Goal: Task Accomplishment & Management: Manage account settings

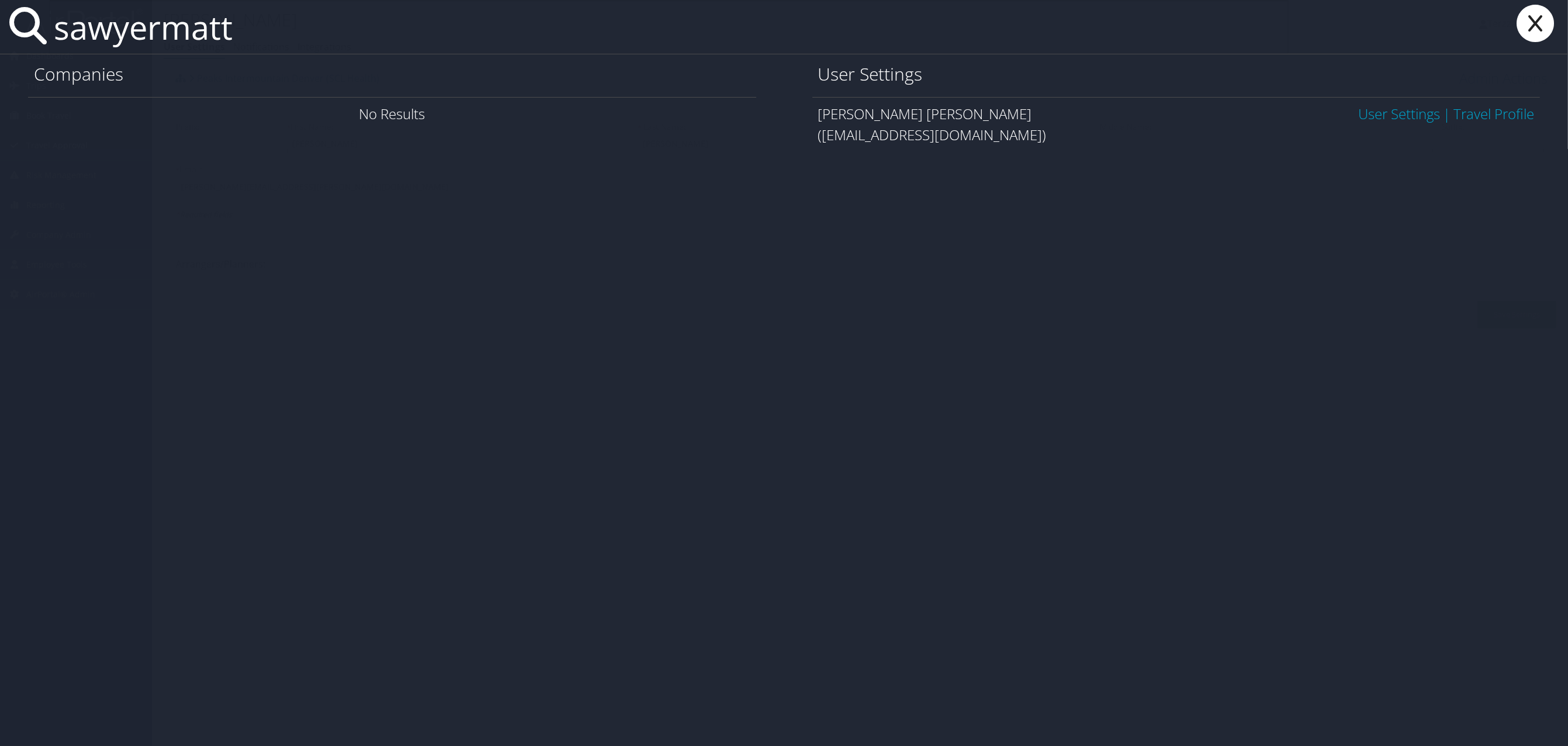
type input "sawyermatt"
click at [1401, 110] on link "User Settings" at bounding box center [1399, 114] width 82 height 19
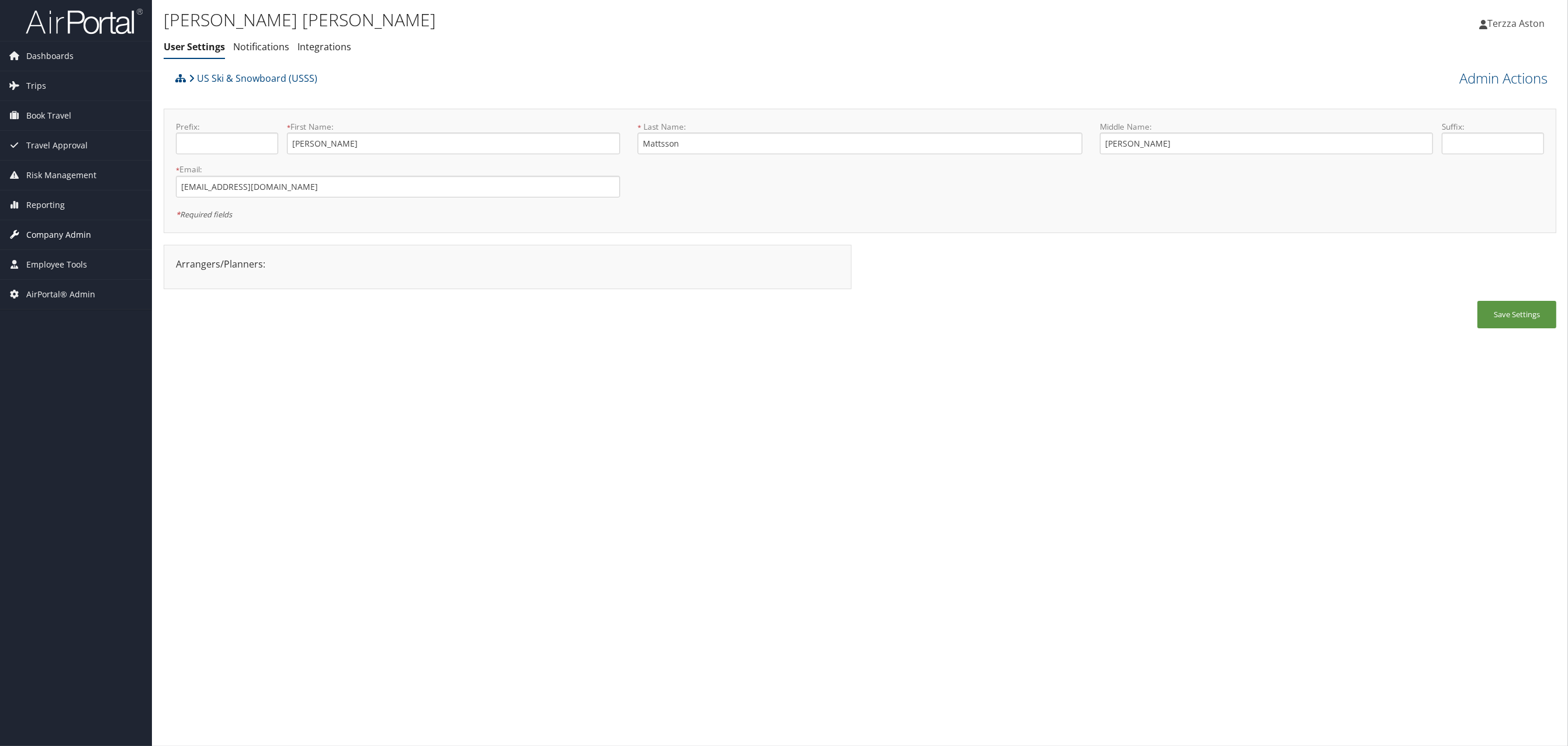
click at [66, 238] on span "Company Admin" at bounding box center [59, 235] width 65 height 29
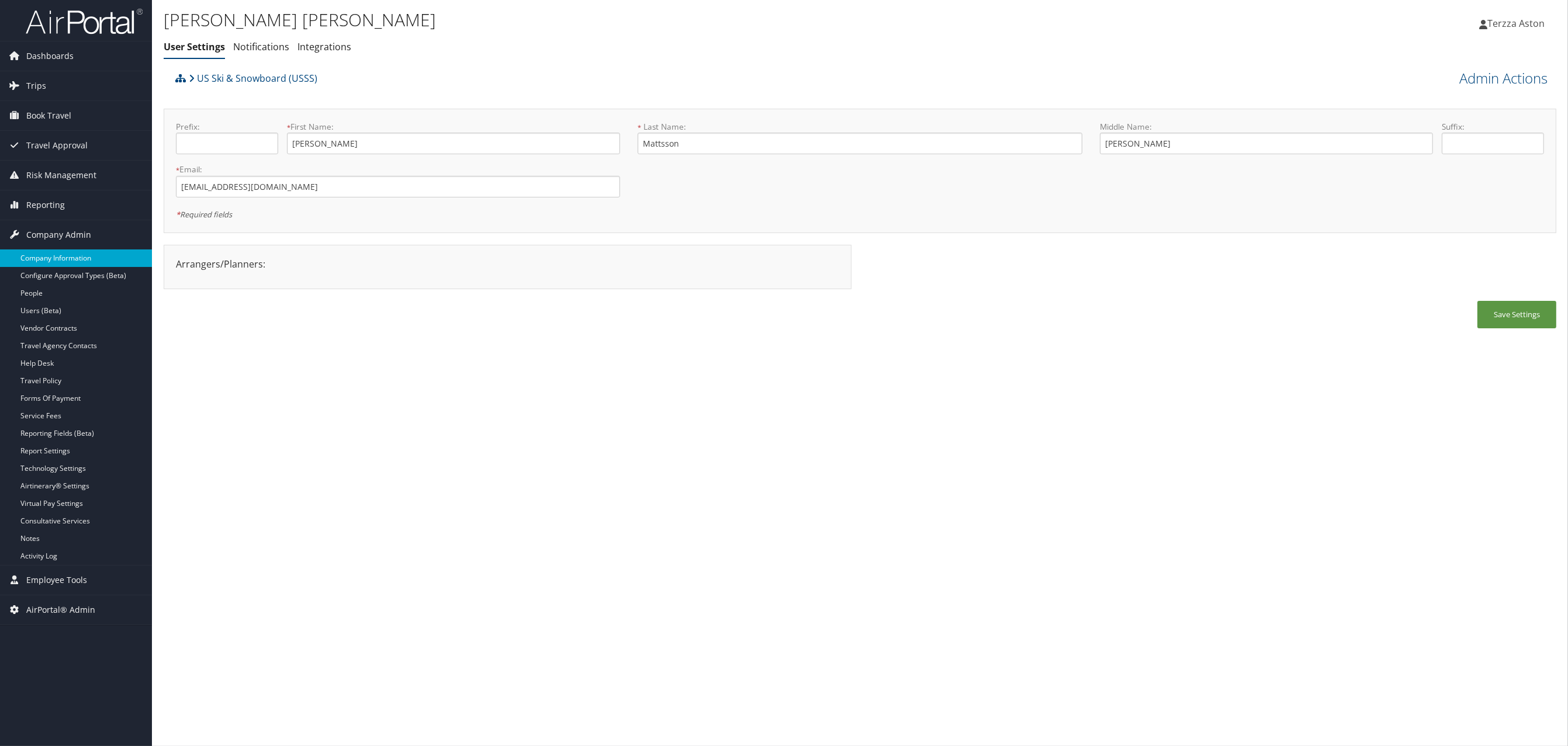
click at [64, 257] on link "Company Information" at bounding box center [76, 258] width 152 height 17
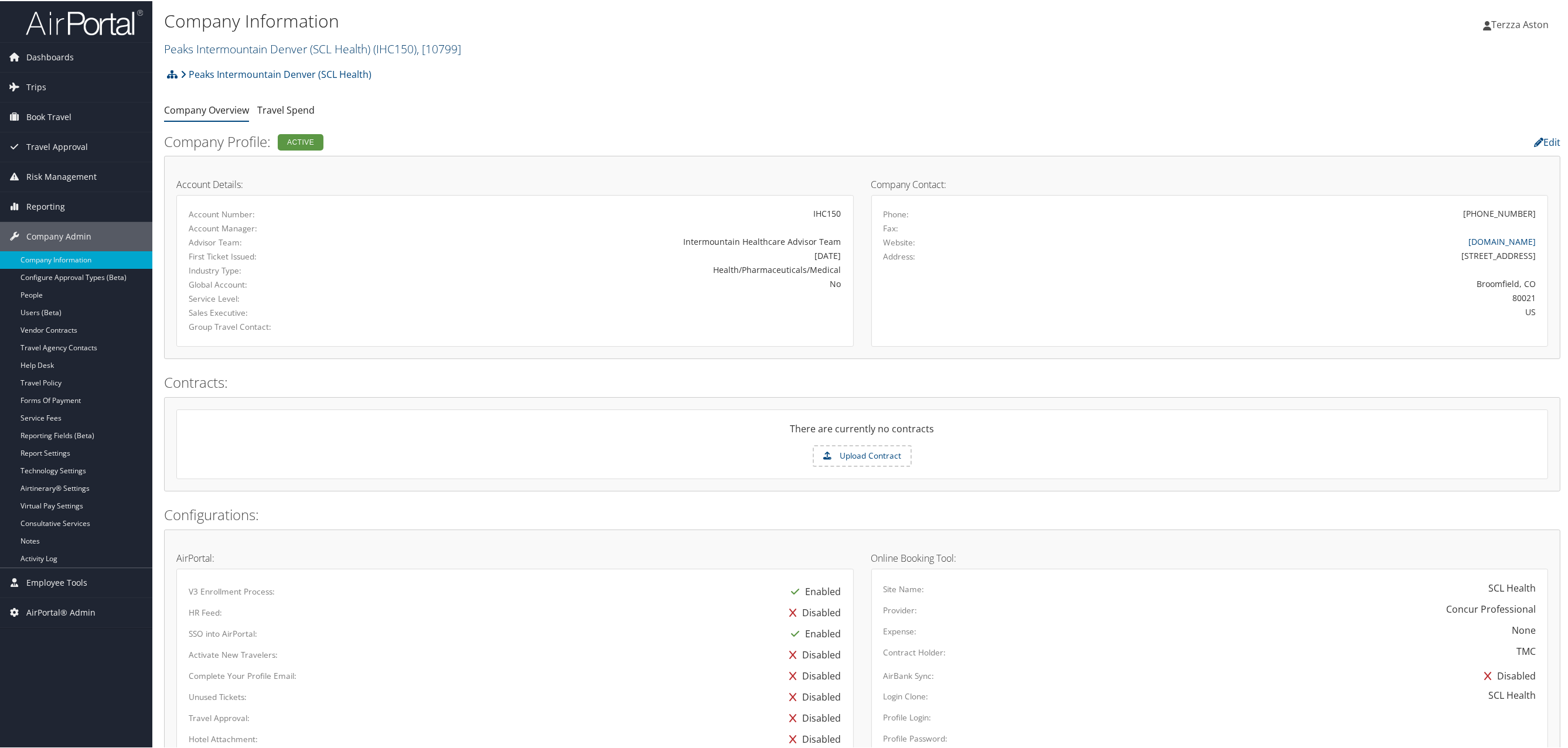
click at [232, 49] on link "Peaks Intermountain Denver (SCL Health) ( IHC150 ) , [ 10799 ]" at bounding box center [313, 47] width 297 height 16
click at [251, 71] on input "search" at bounding box center [242, 69] width 154 height 22
type input "us ski"
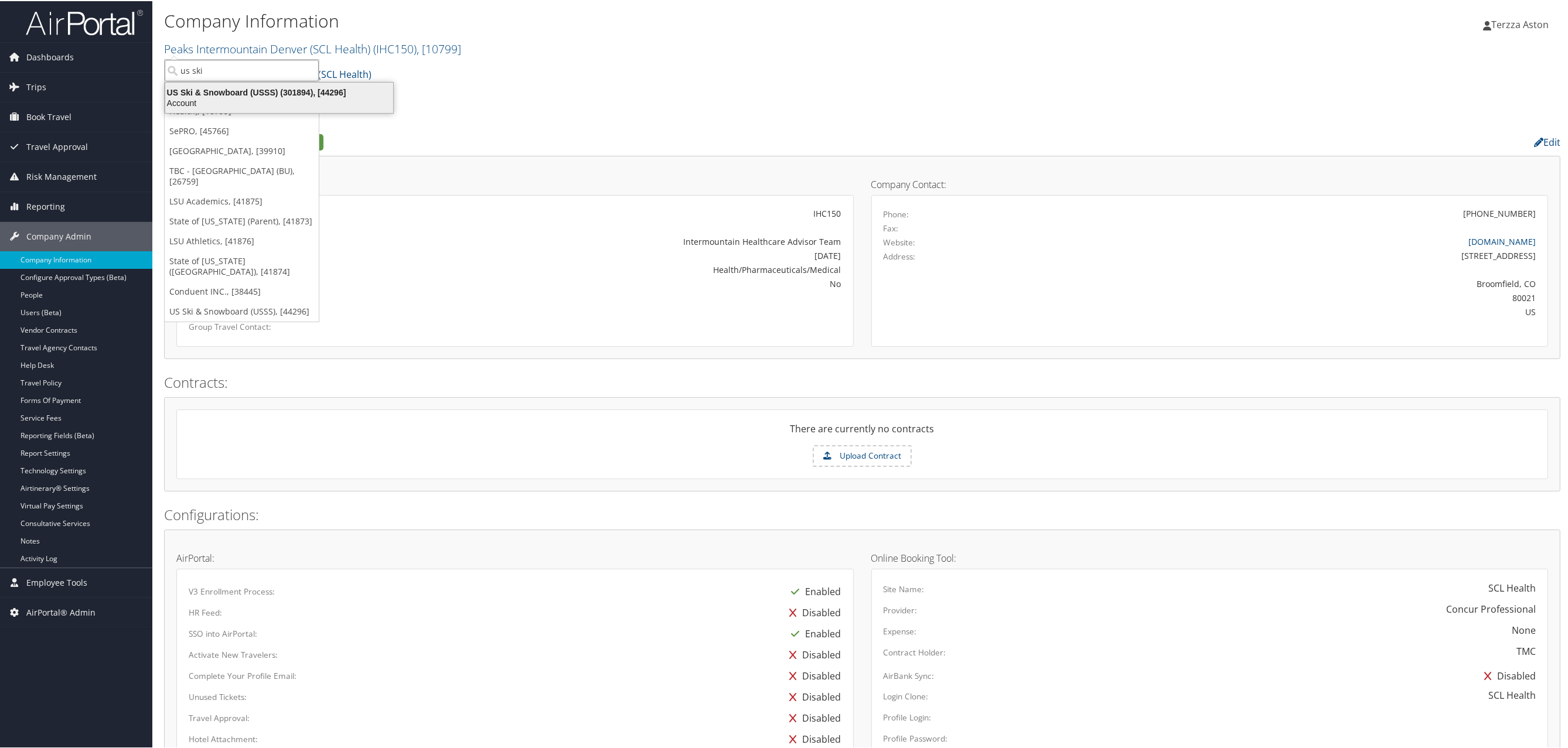
click at [240, 94] on div "US Ski & Snowboard (USSS) (301894), [44296]" at bounding box center [279, 91] width 242 height 10
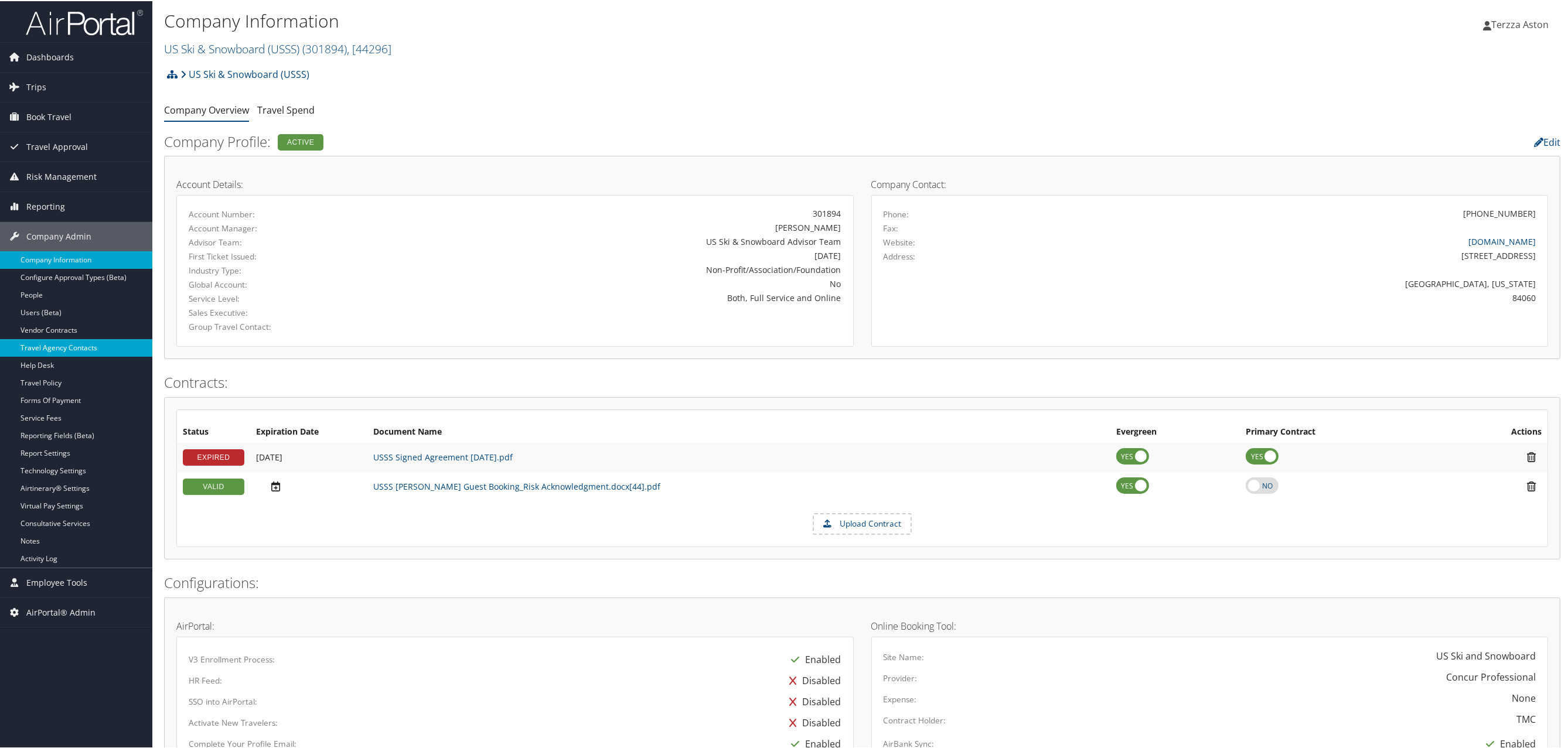
click at [80, 346] on link "Travel Agency Contacts" at bounding box center [76, 346] width 153 height 17
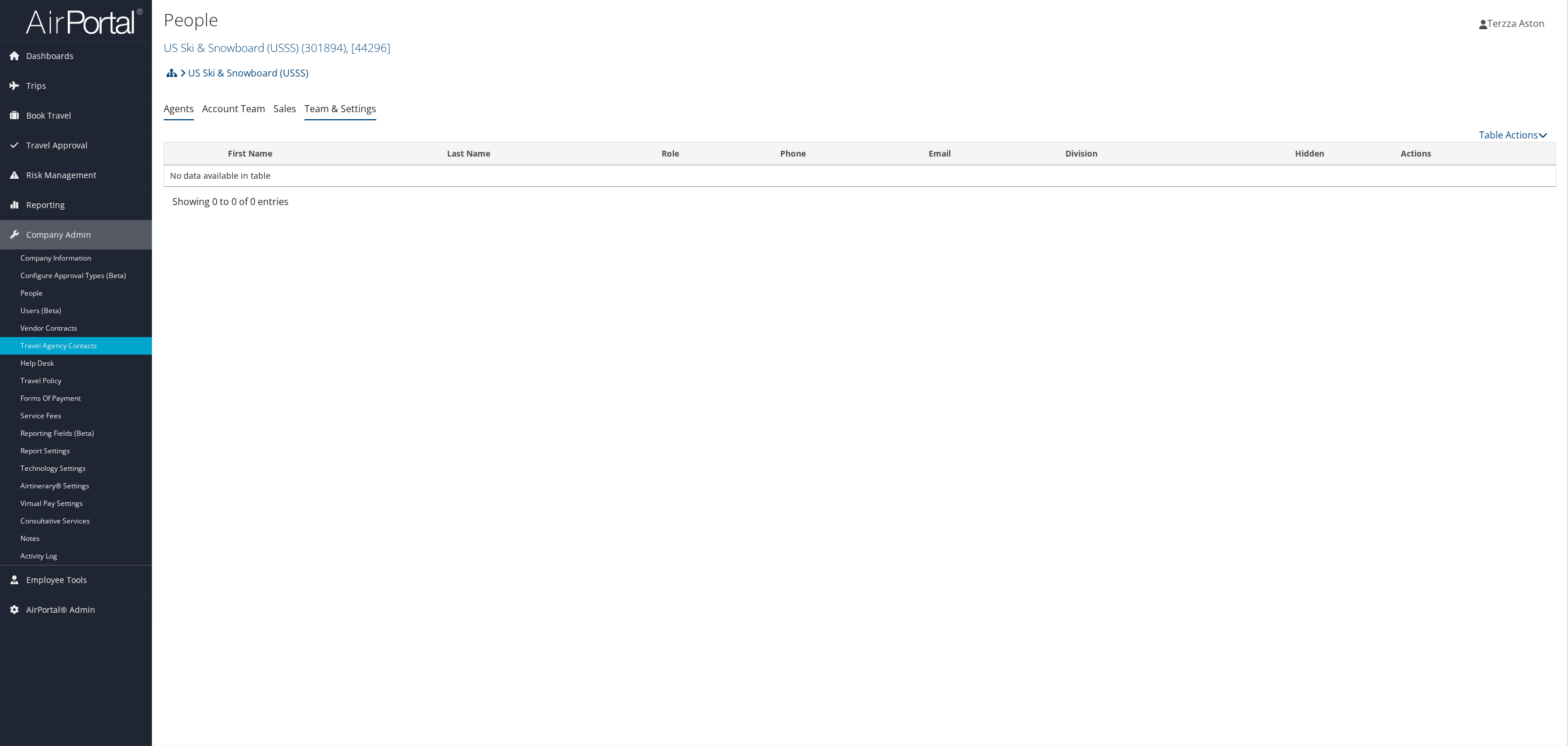
click at [343, 112] on link "Team & Settings" at bounding box center [340, 109] width 72 height 13
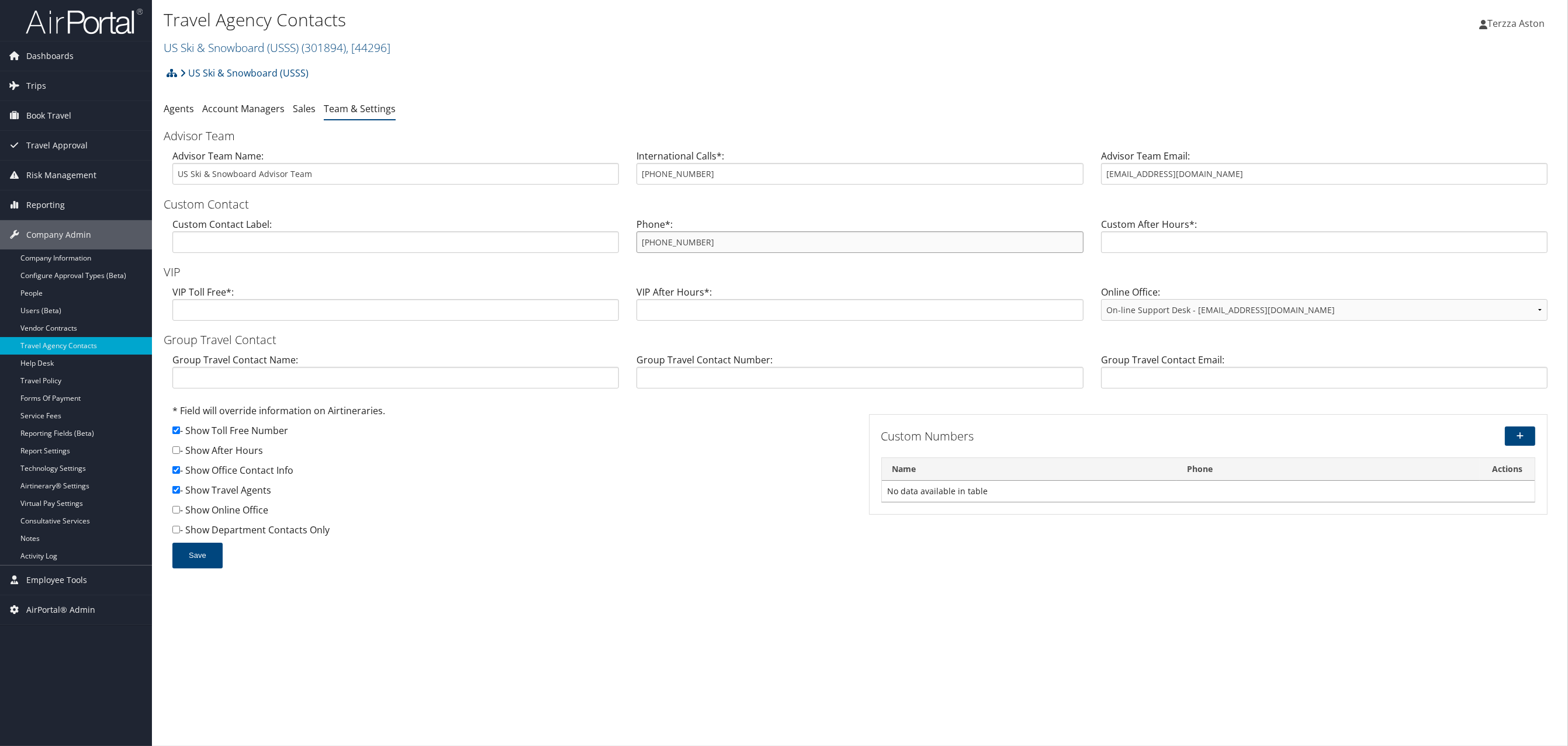
drag, startPoint x: 640, startPoint y: 247, endPoint x: 714, endPoint y: 243, distance: 74.1
click at [714, 243] on input "[PHONE_NUMBER]" at bounding box center [859, 242] width 447 height 22
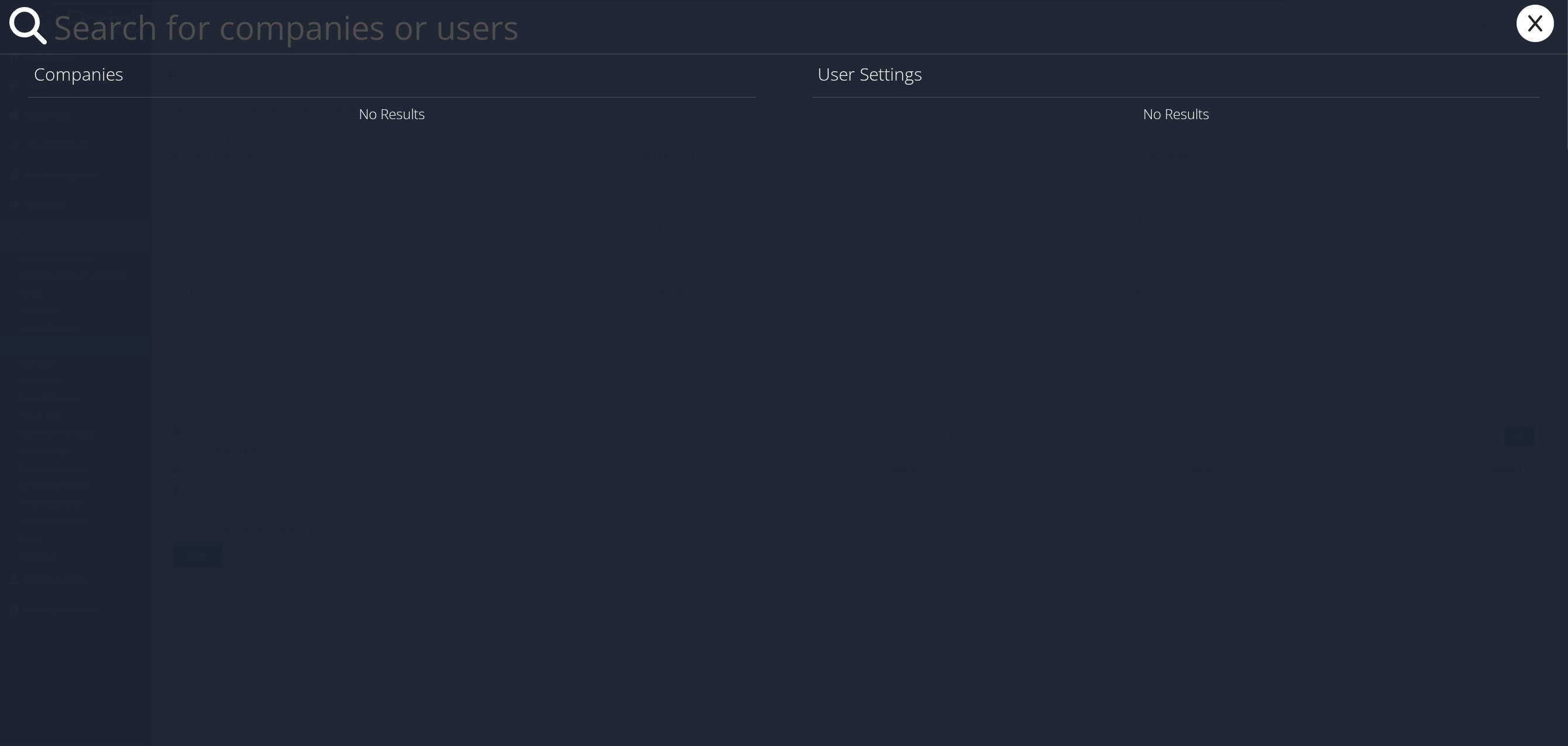
paste input "sam.pugmire@sdl.usu.edu"
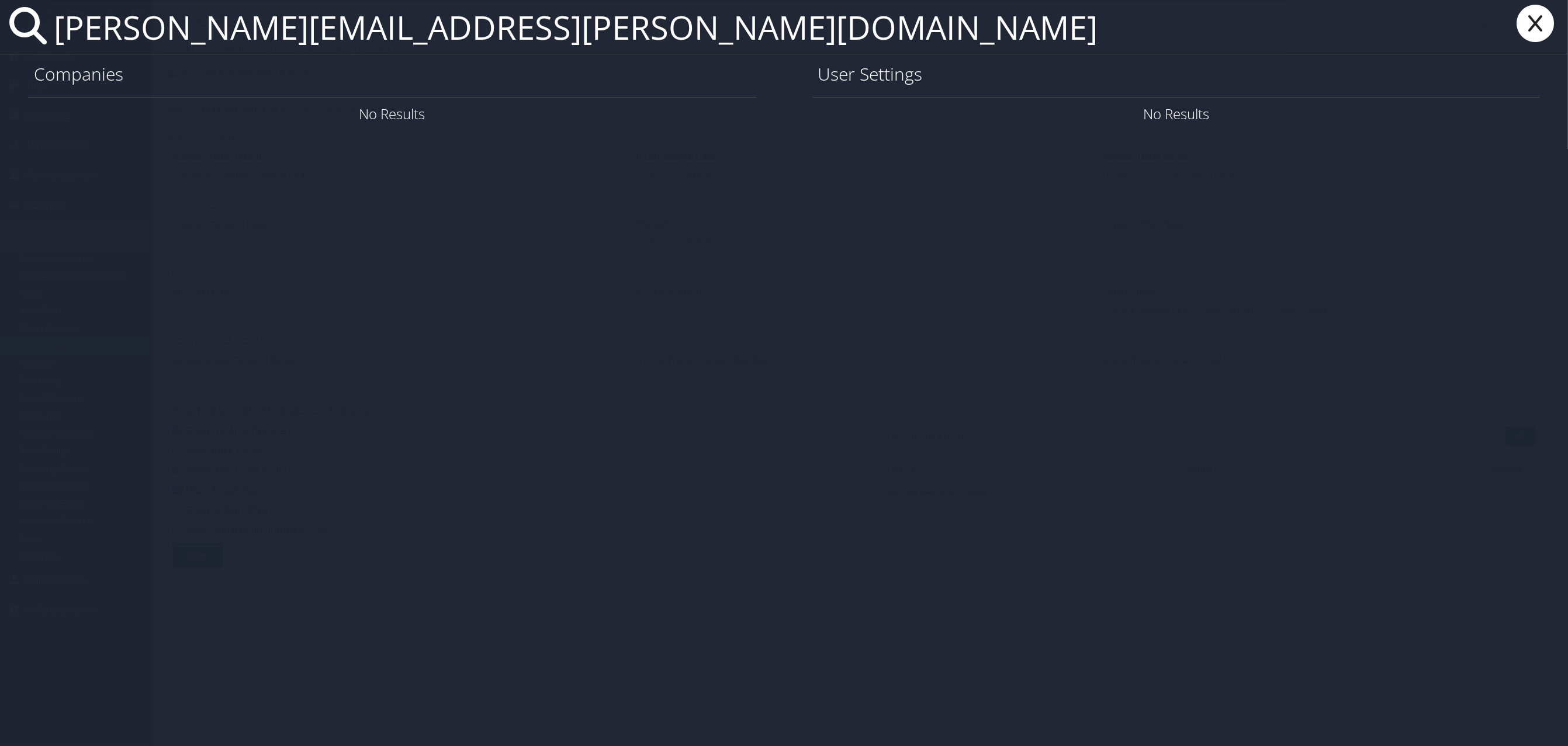
type input "sam.pugmire@sdl.usu.edu"
click at [1392, 116] on link "User Settings" at bounding box center [1399, 114] width 82 height 19
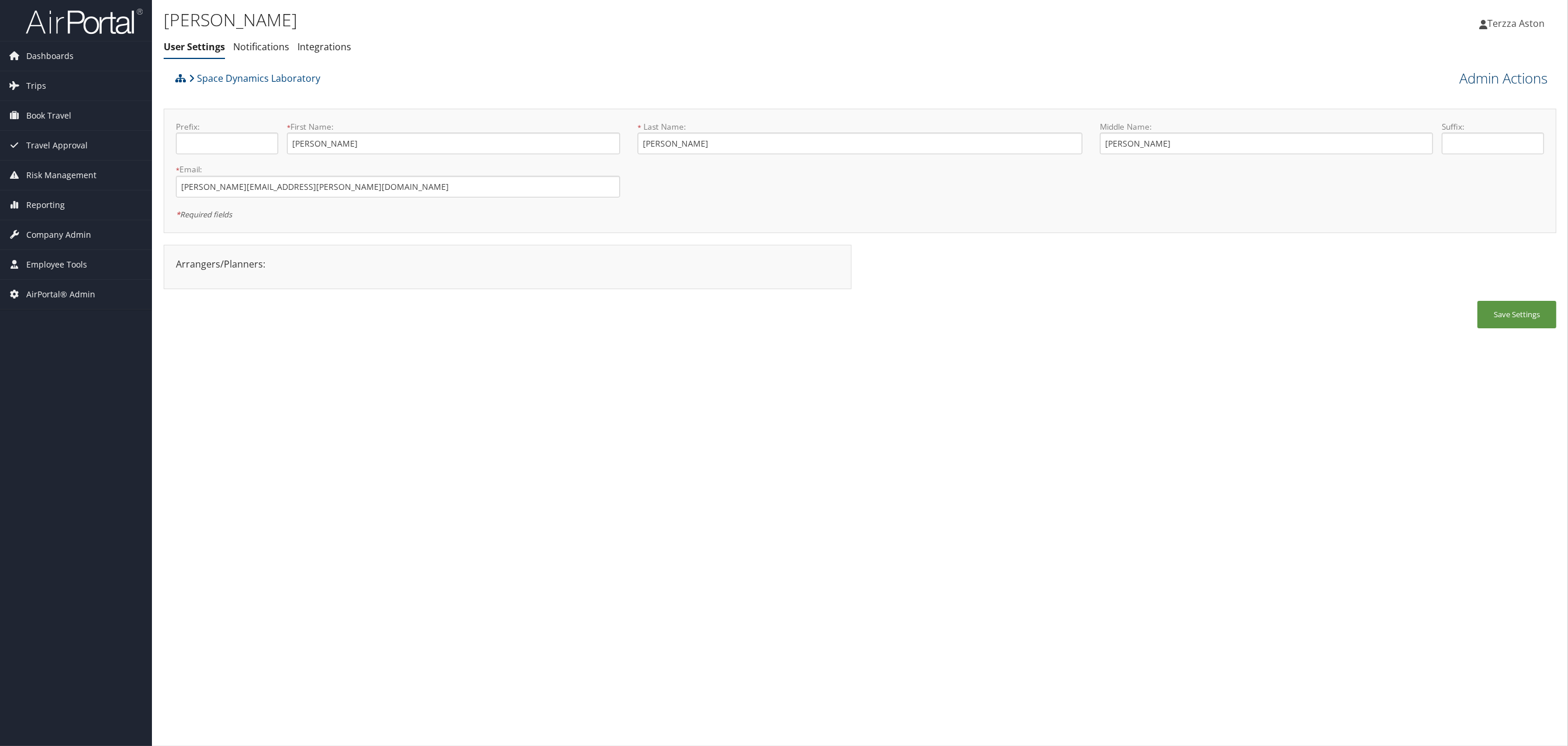
click at [1518, 75] on link "Admin Actions" at bounding box center [1503, 78] width 88 height 20
click at [1436, 135] on link "User Technology Settings" at bounding box center [1470, 139] width 154 height 20
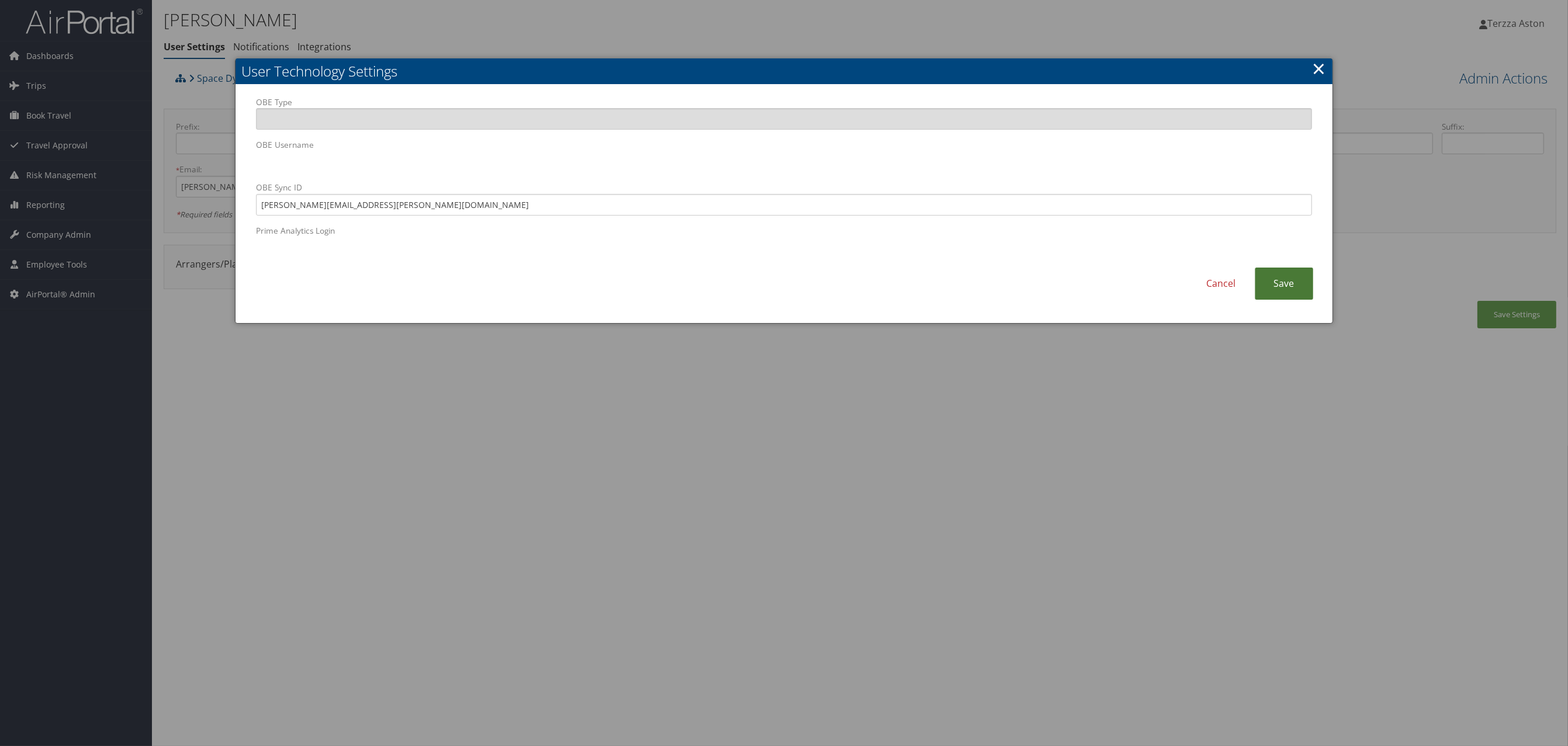
click at [1298, 277] on link "Save" at bounding box center [1284, 284] width 58 height 32
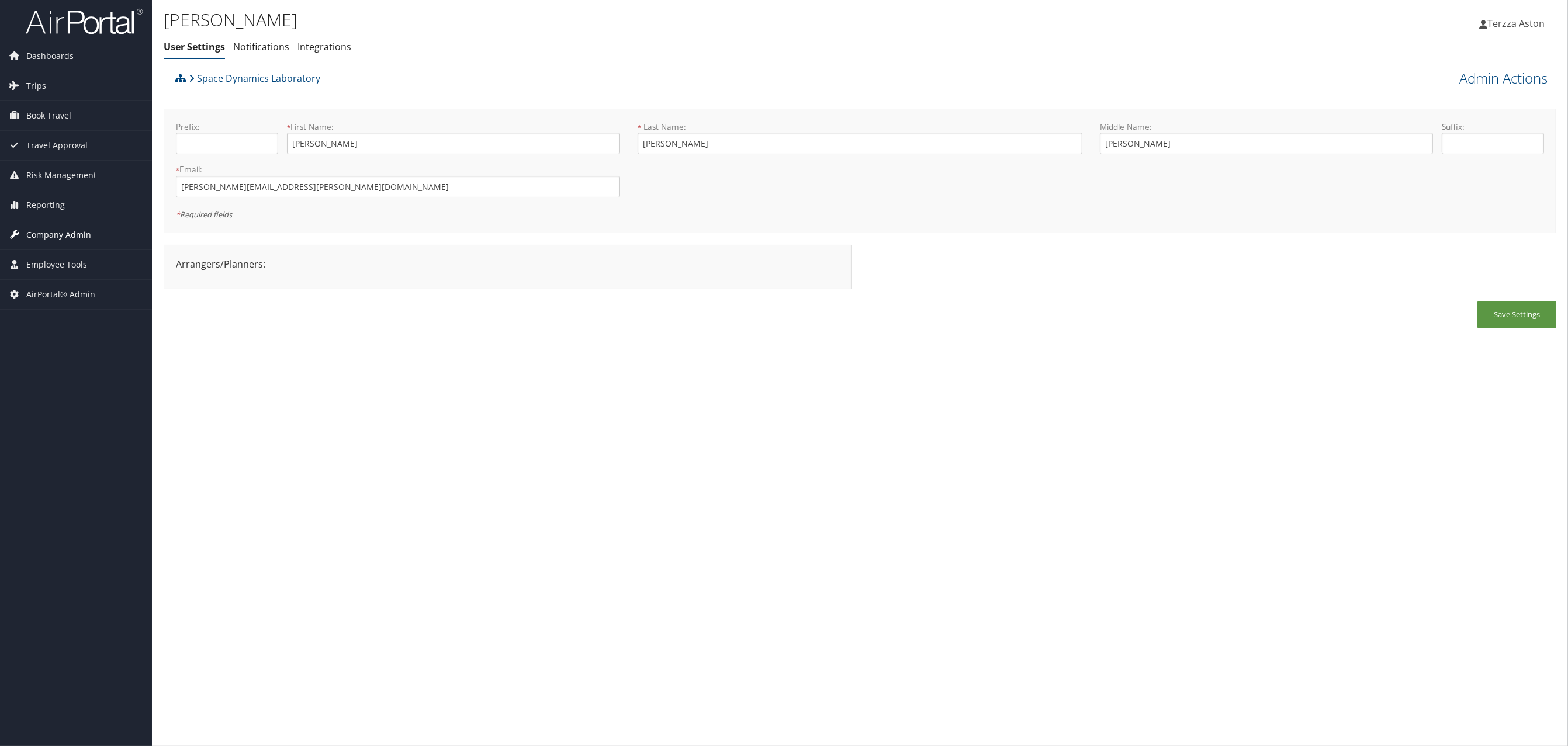
click at [72, 227] on span "Company Admin" at bounding box center [59, 235] width 65 height 29
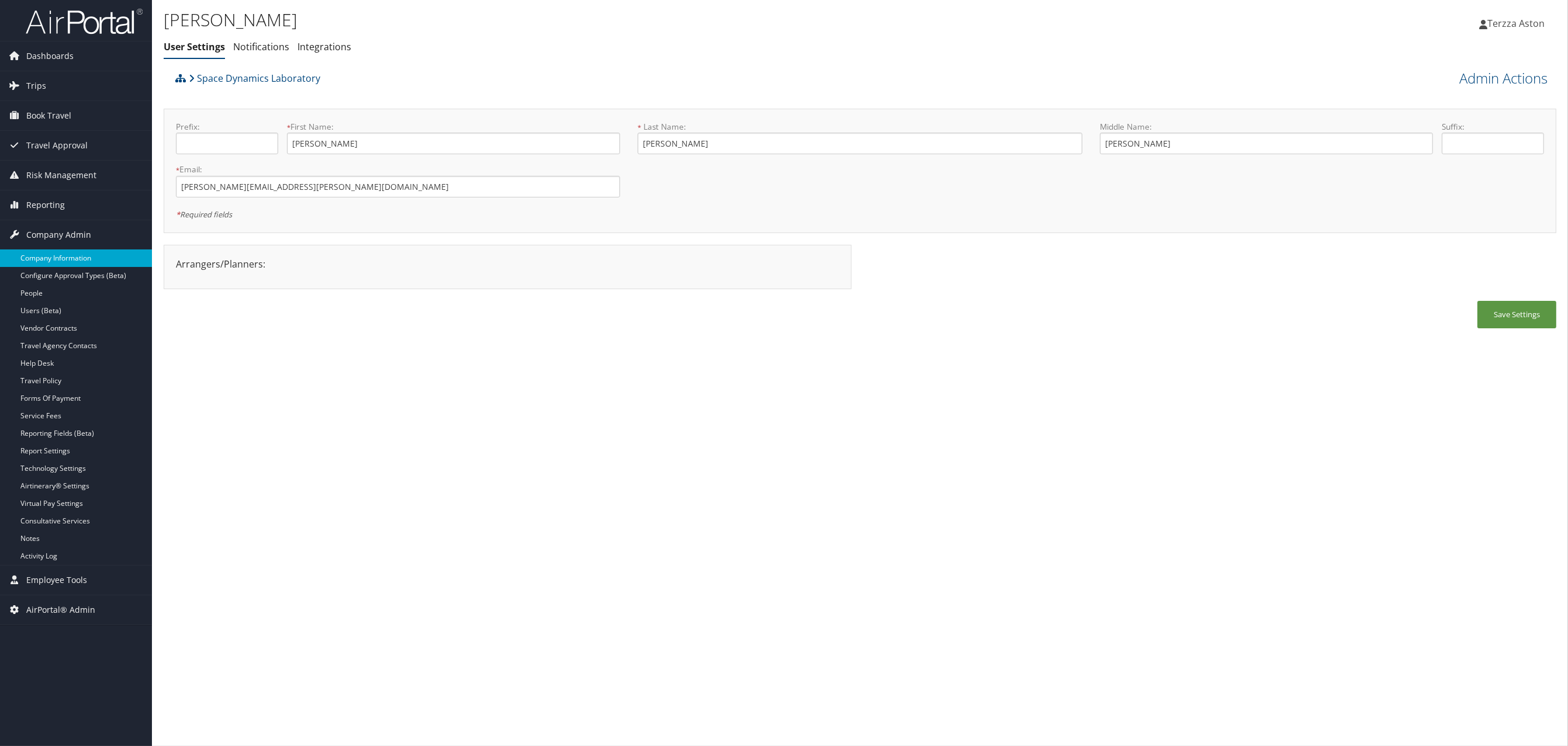
click at [68, 256] on link "Company Information" at bounding box center [76, 258] width 152 height 17
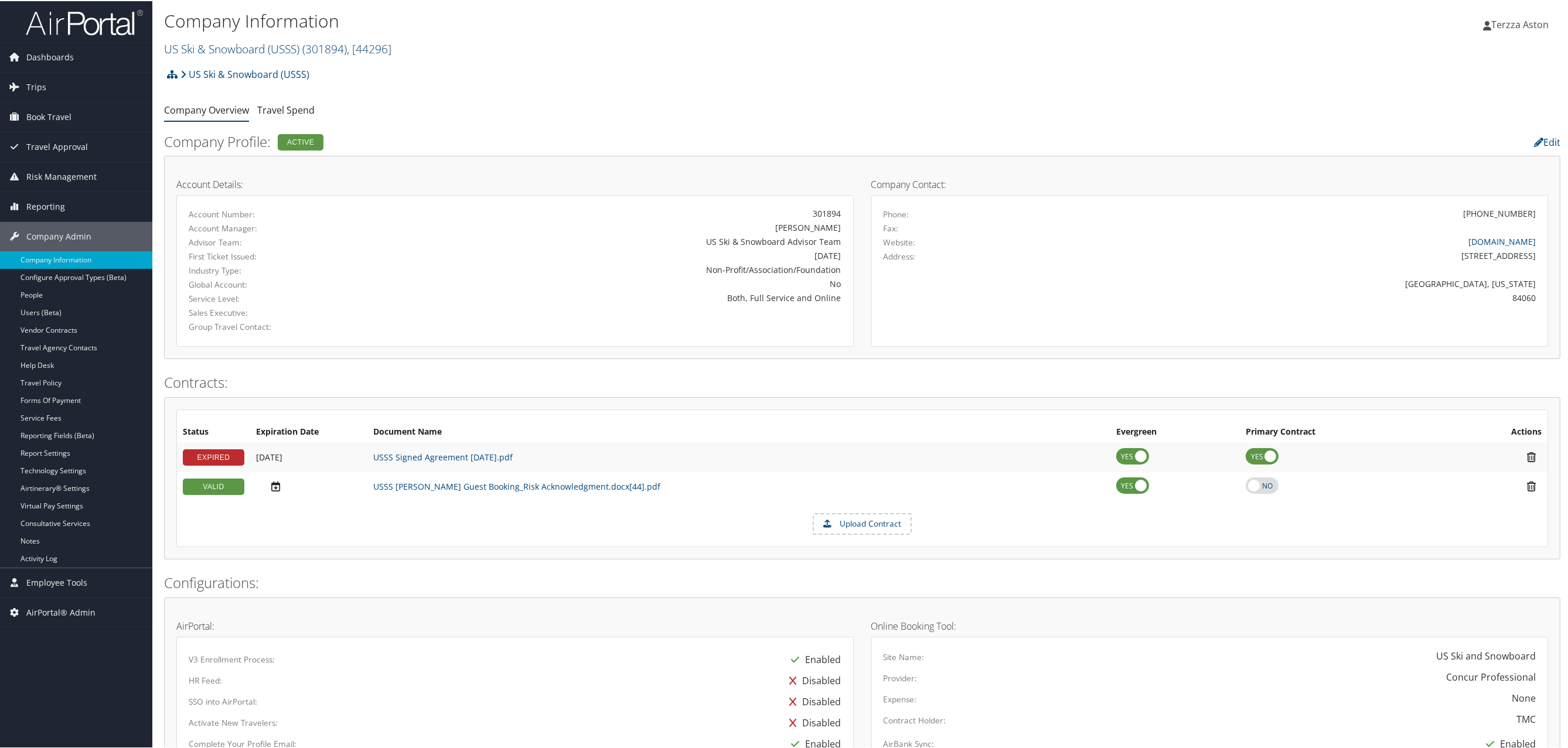
click at [220, 44] on link "US Ski & Snowboard (USSS) ( 301894 ) , [ 44296 ]" at bounding box center [277, 47] width 227 height 16
click at [205, 72] on input "search" at bounding box center [242, 69] width 154 height 22
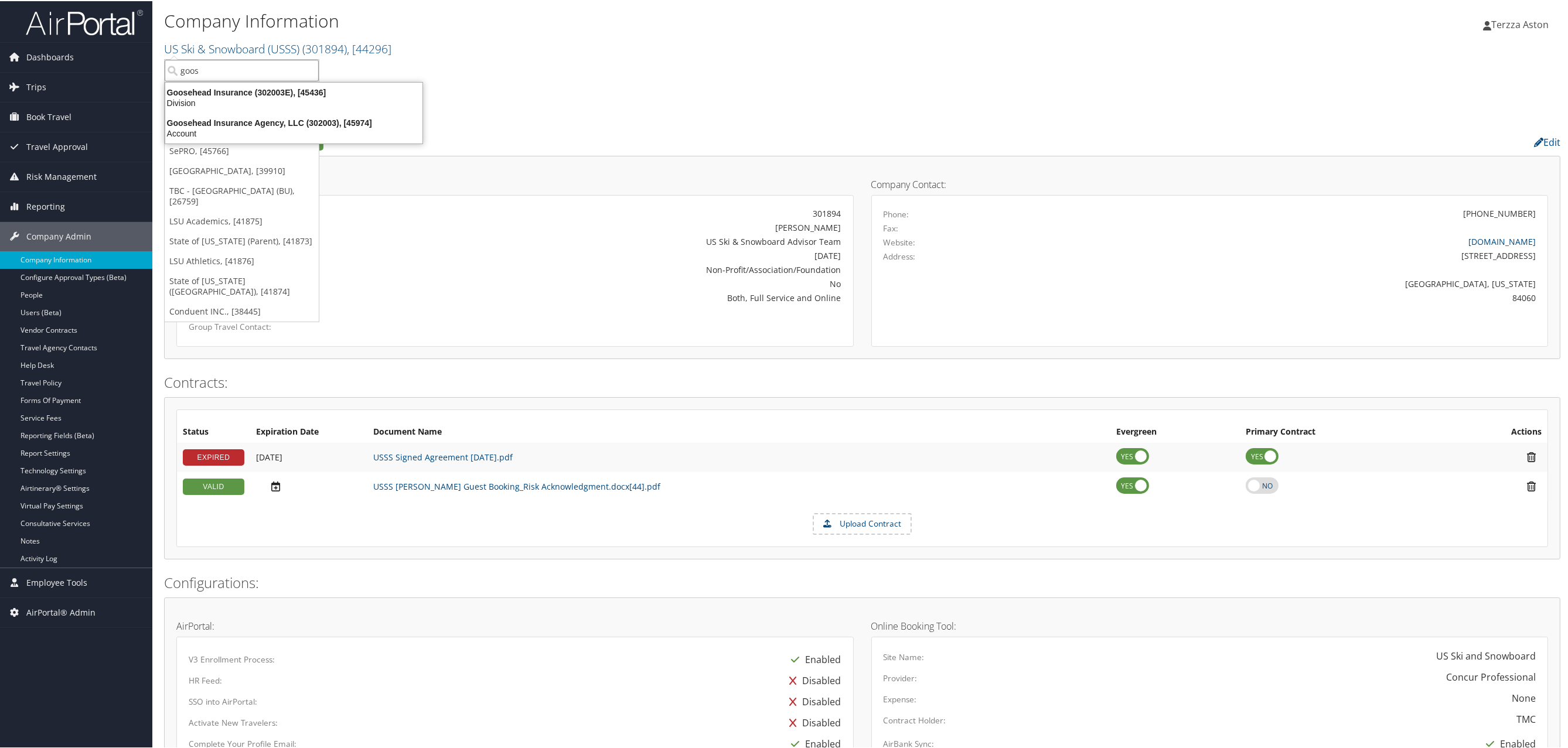
type input "goose"
click at [224, 122] on div "Goosehead Insurance Agency, LLC (302003), [45974]" at bounding box center [293, 122] width 271 height 10
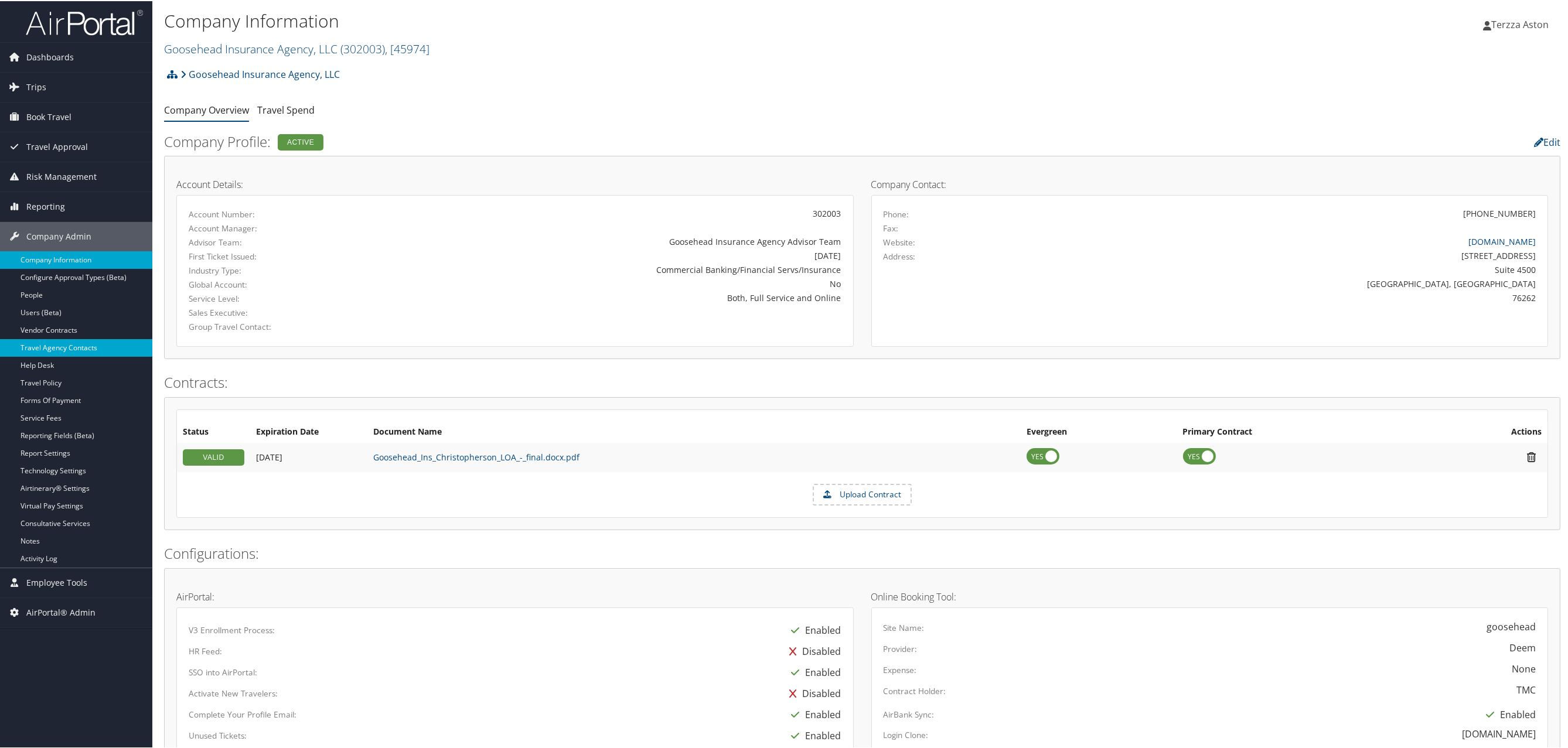
click at [56, 347] on link "Travel Agency Contacts" at bounding box center [76, 346] width 153 height 17
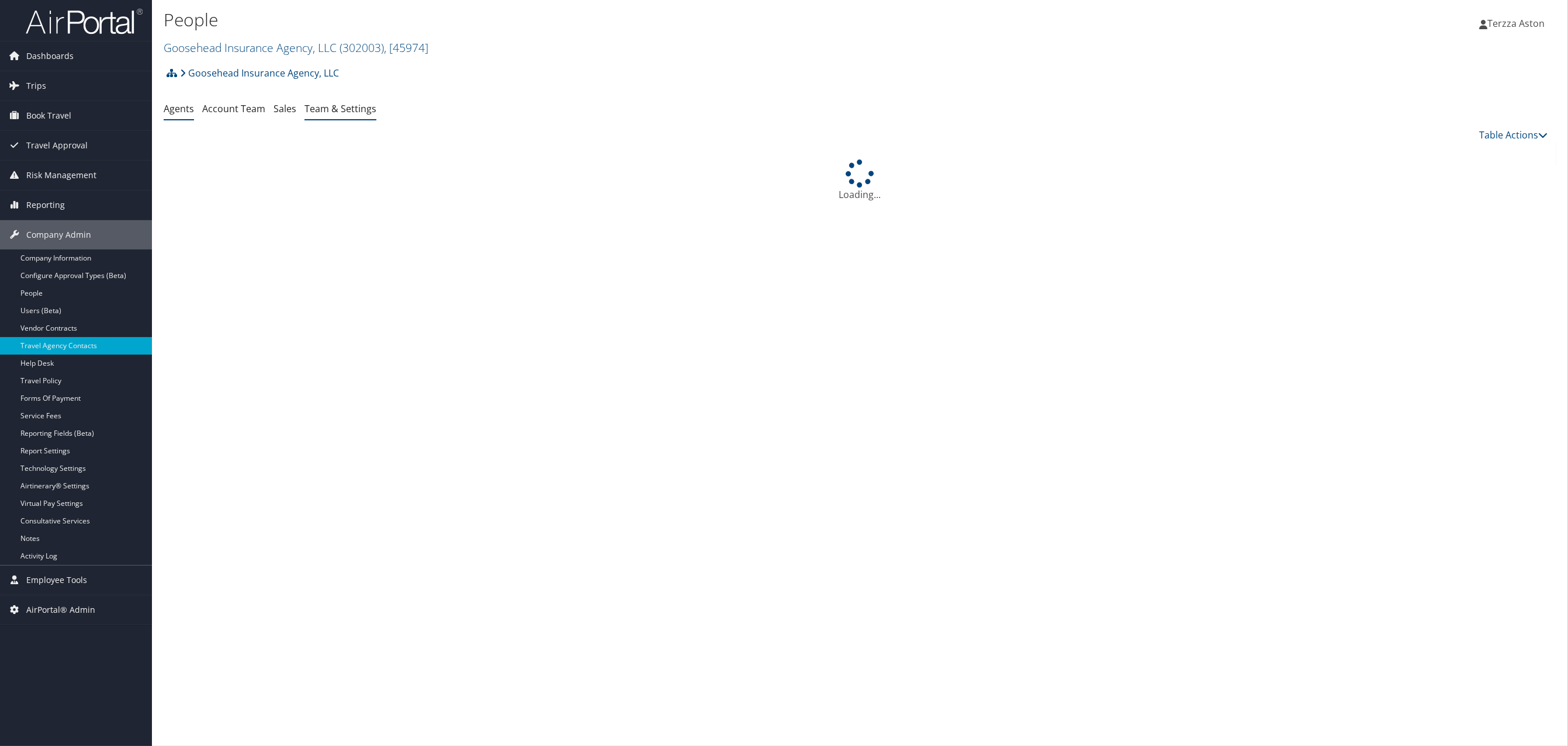
click at [353, 112] on link "Team & Settings" at bounding box center [340, 109] width 72 height 13
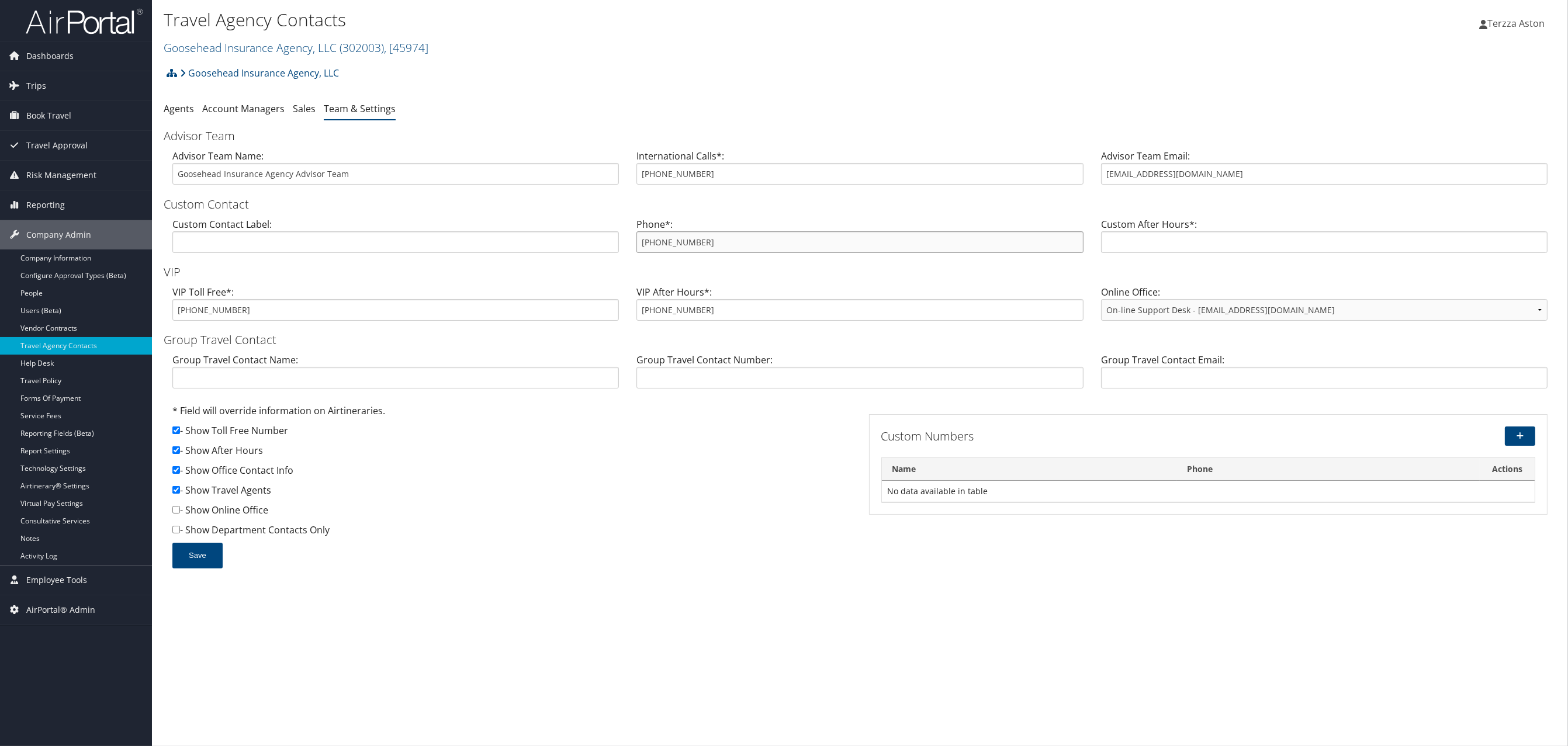
drag, startPoint x: 638, startPoint y: 241, endPoint x: 707, endPoint y: 238, distance: 69.1
click at [707, 238] on input "855-593-4505" at bounding box center [859, 242] width 447 height 22
click at [66, 254] on link "Company Information" at bounding box center [76, 258] width 152 height 17
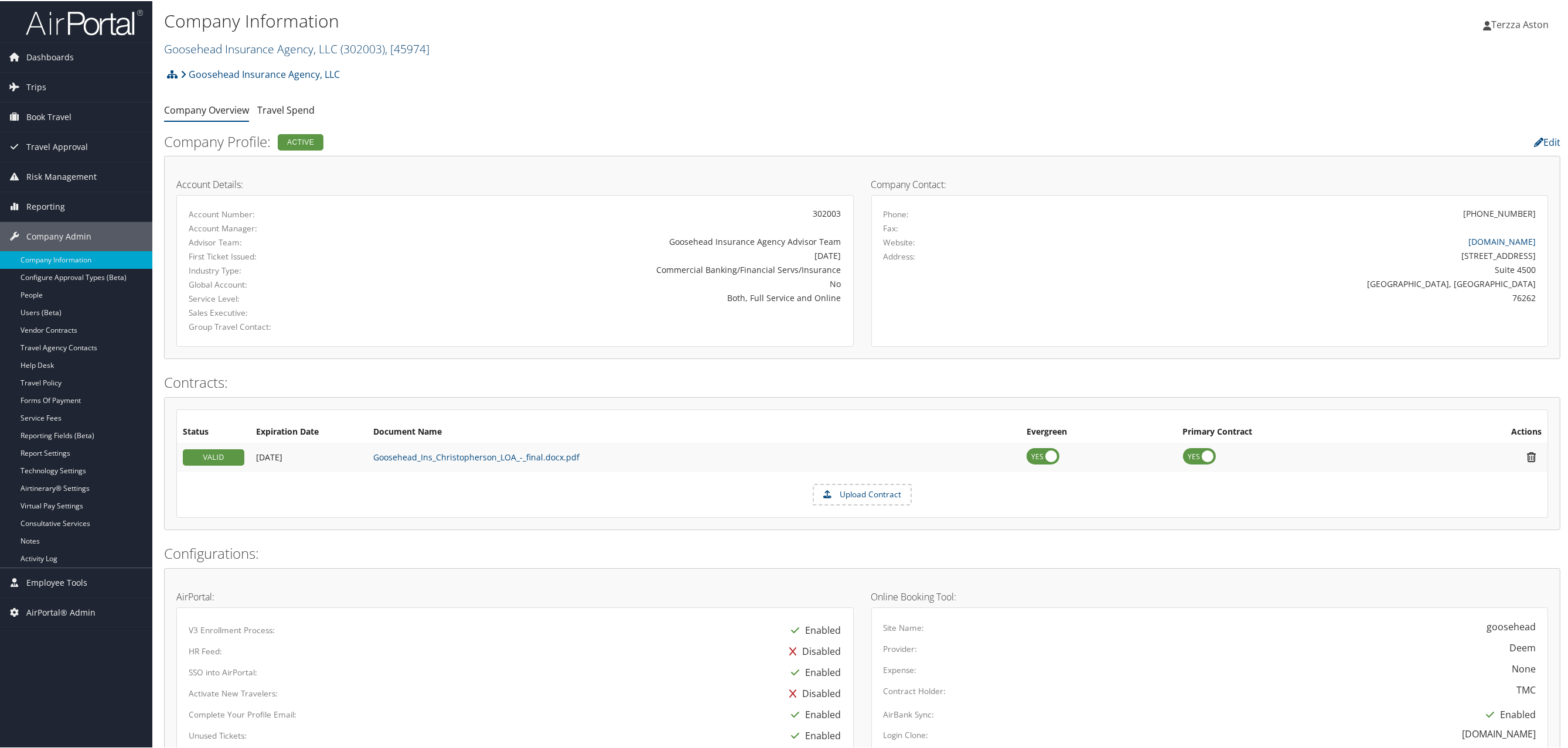
click at [293, 48] on link "Goosehead Insurance Agency, LLC ( 302003 ) , [ 45974 ]" at bounding box center [297, 47] width 265 height 16
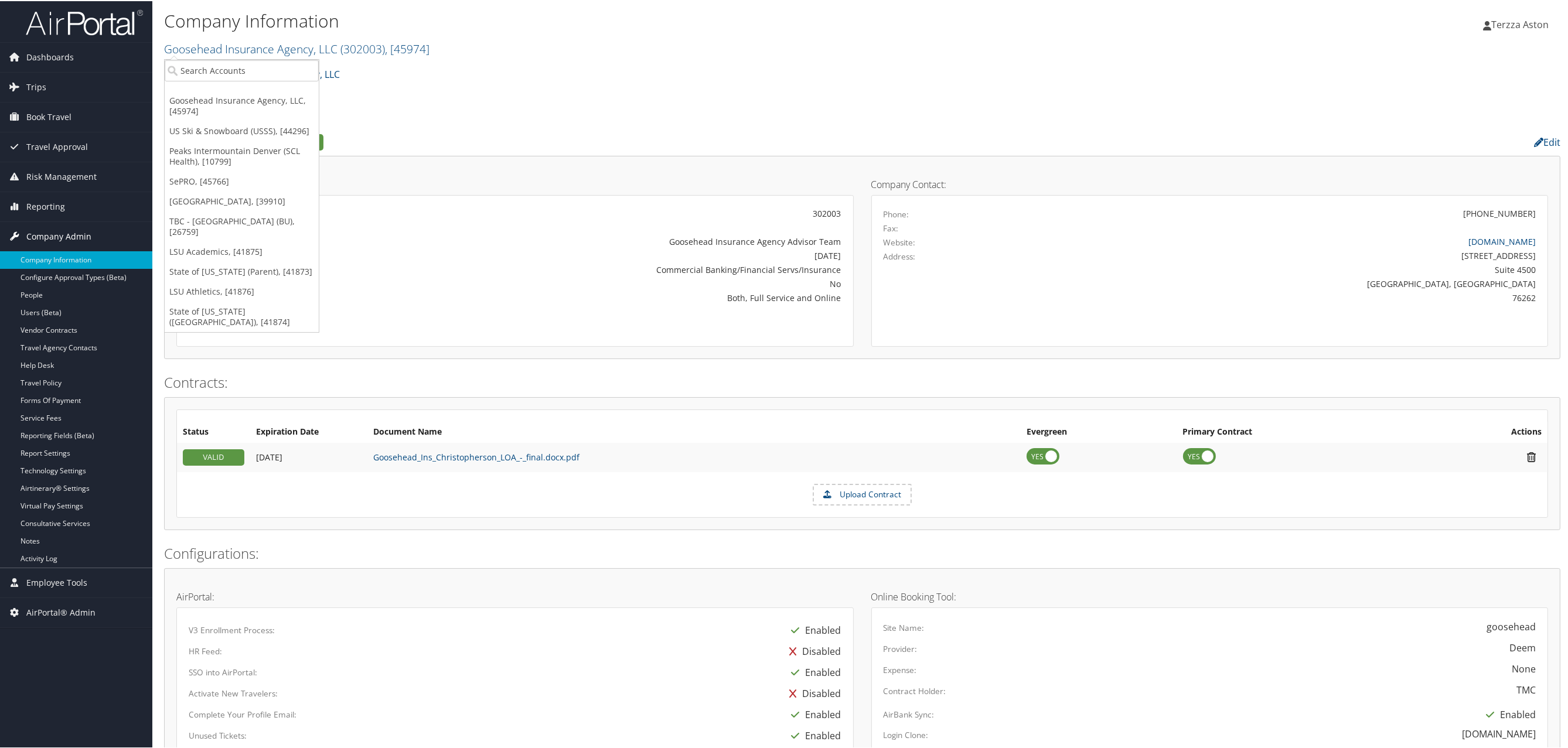
click at [69, 230] on span "Company Admin" at bounding box center [59, 236] width 65 height 29
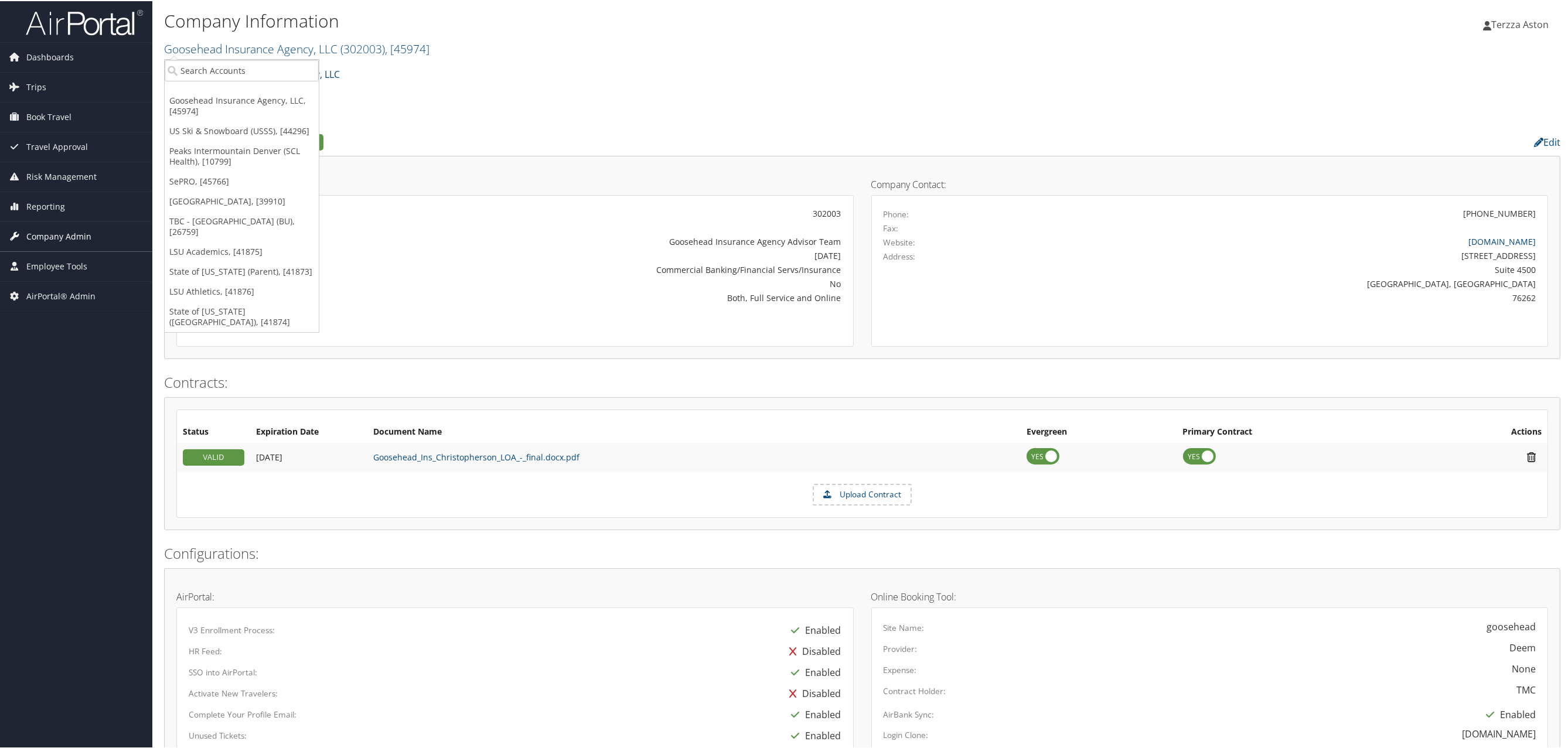
click at [69, 230] on span "Company Admin" at bounding box center [59, 236] width 65 height 29
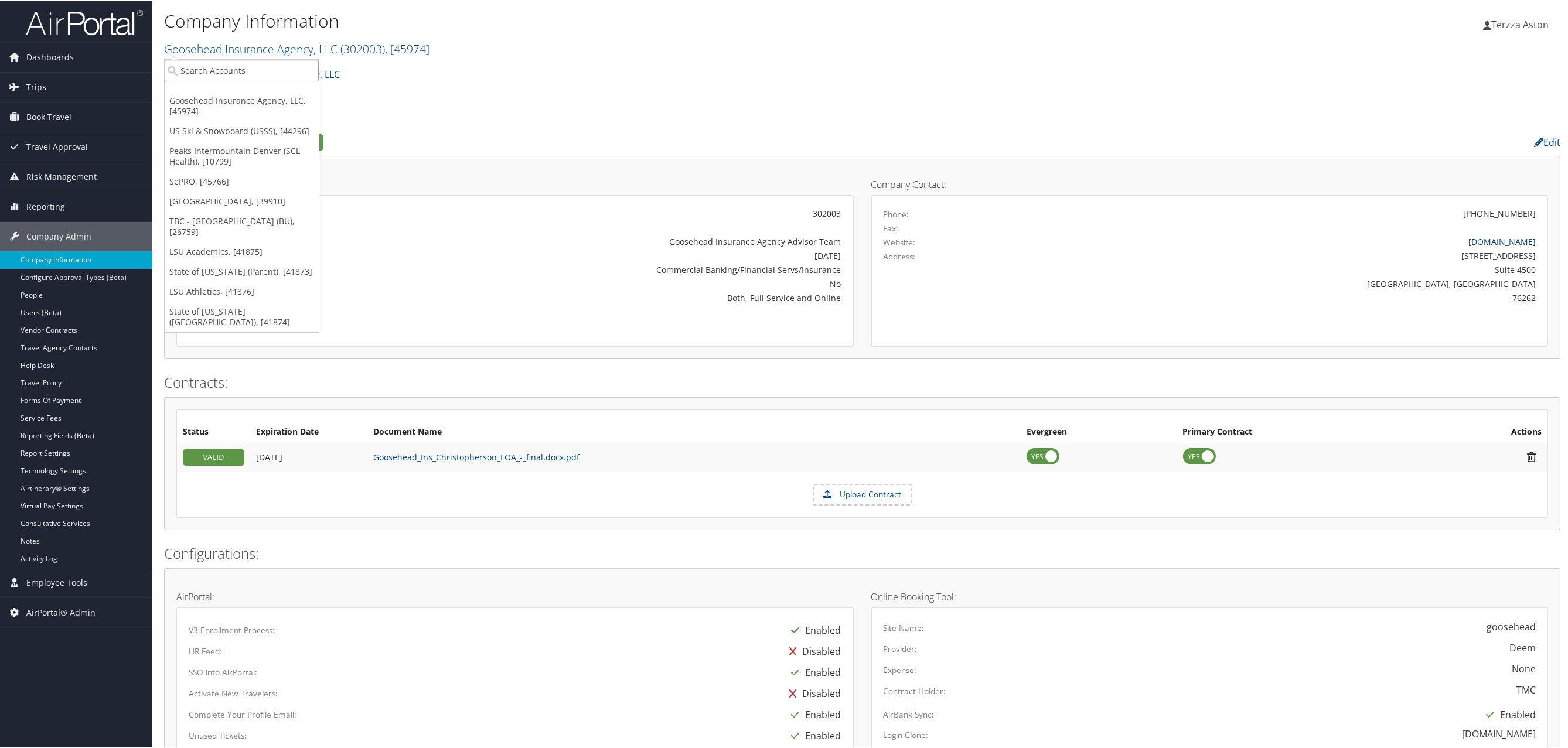
click at [211, 72] on input "search" at bounding box center [242, 69] width 154 height 22
type input "intermountain h"
click at [223, 92] on div "Intermountain Health (IHC100), [3133]" at bounding box center [261, 91] width 207 height 10
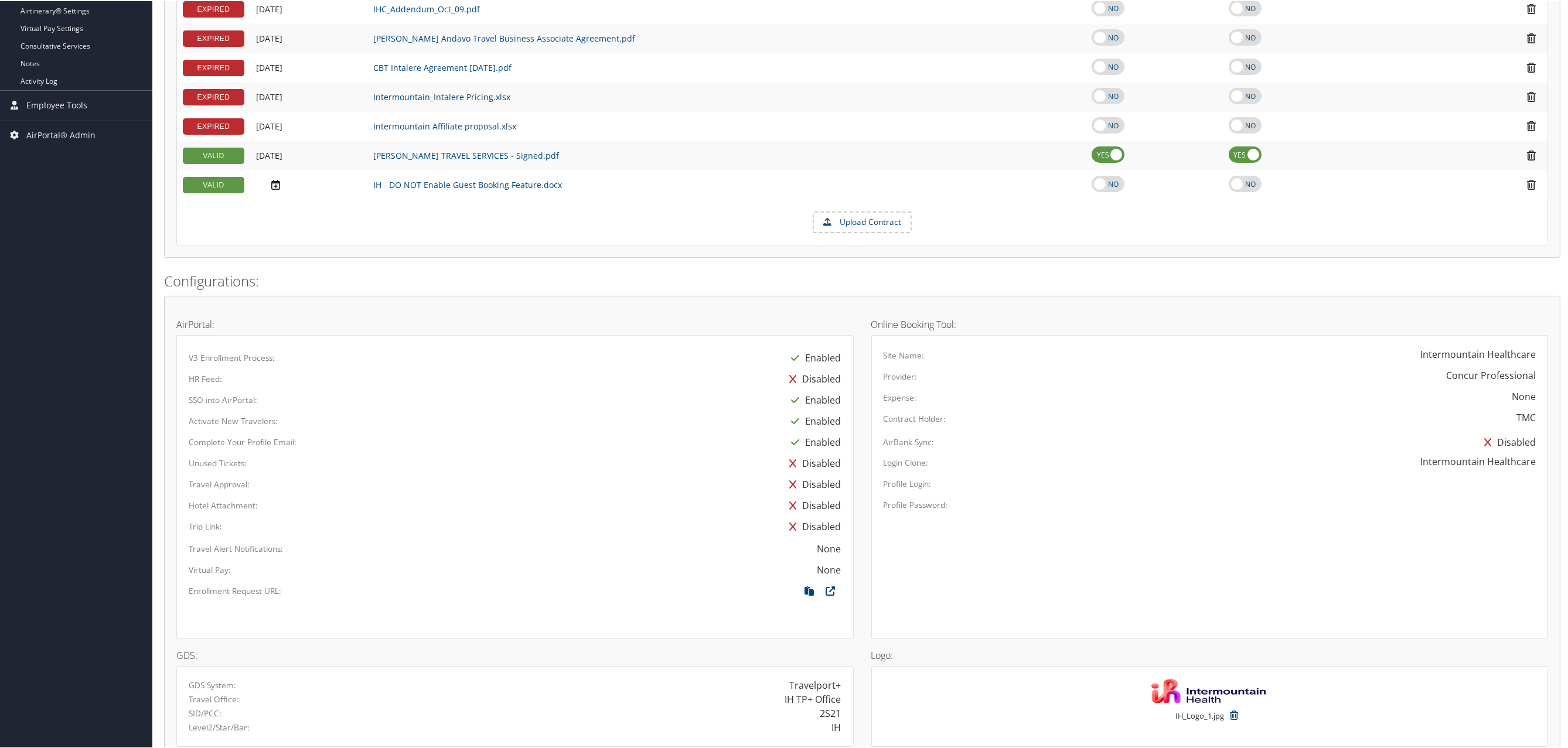
scroll to position [693, 0]
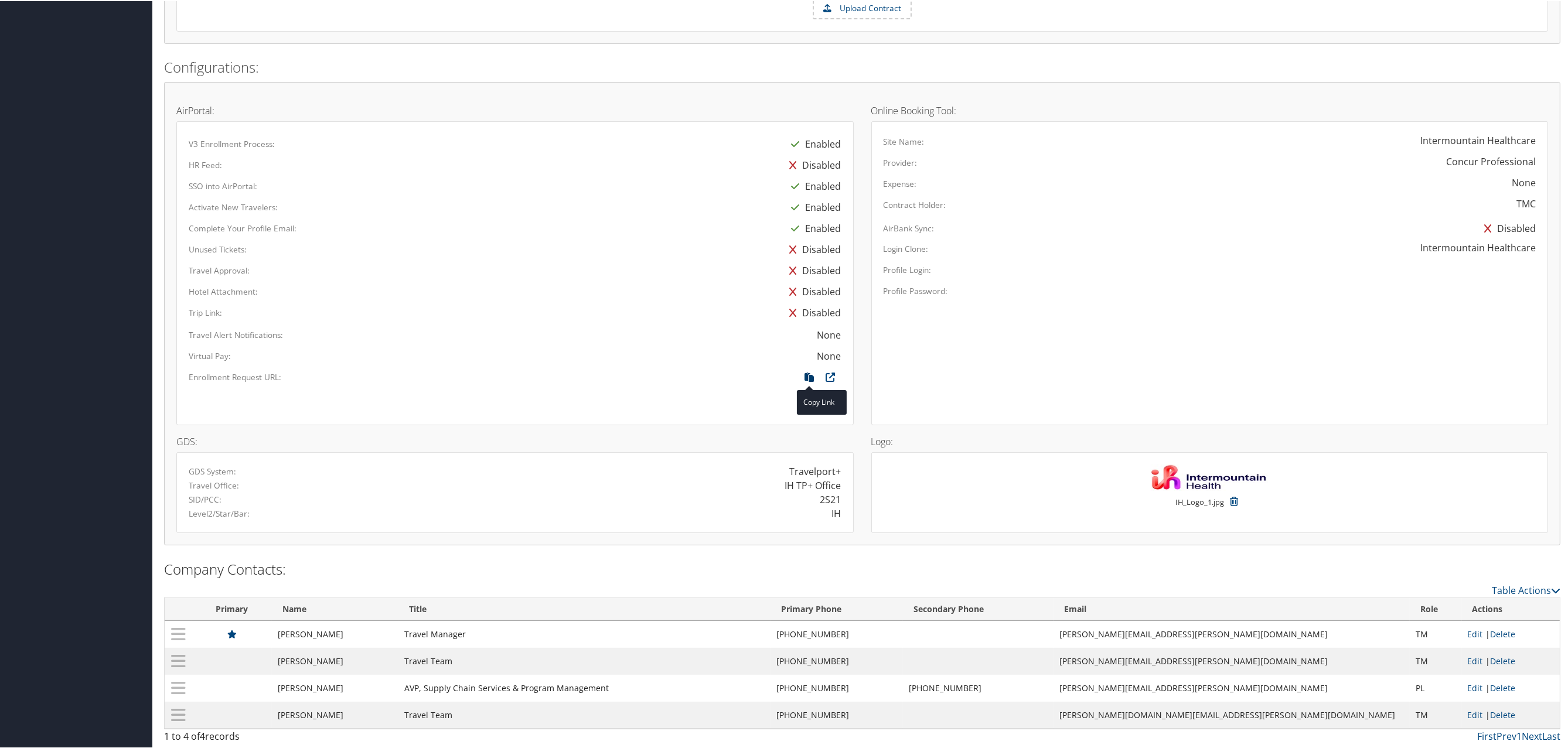
click at [799, 380] on icon at bounding box center [809, 379] width 21 height 15
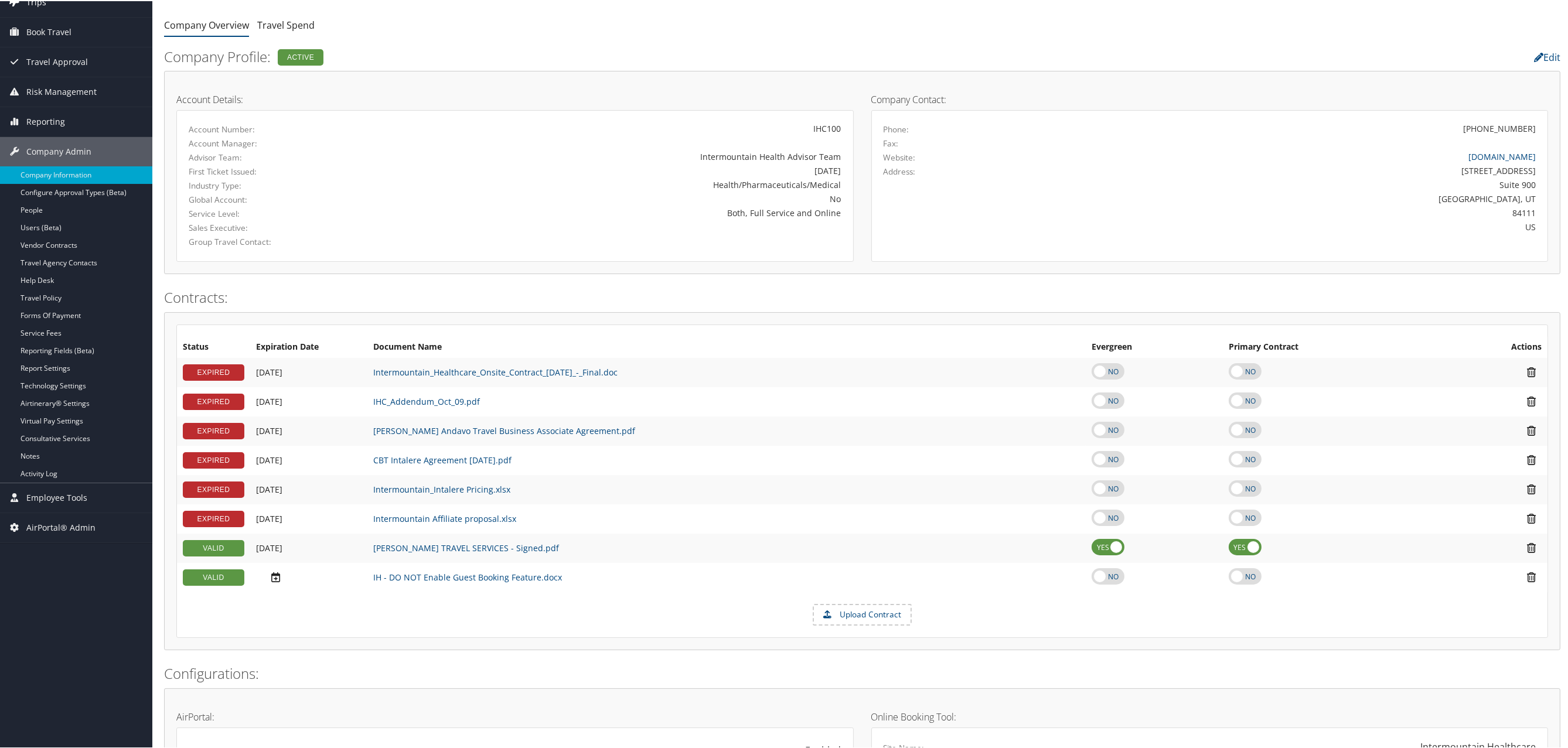
scroll to position [0, 0]
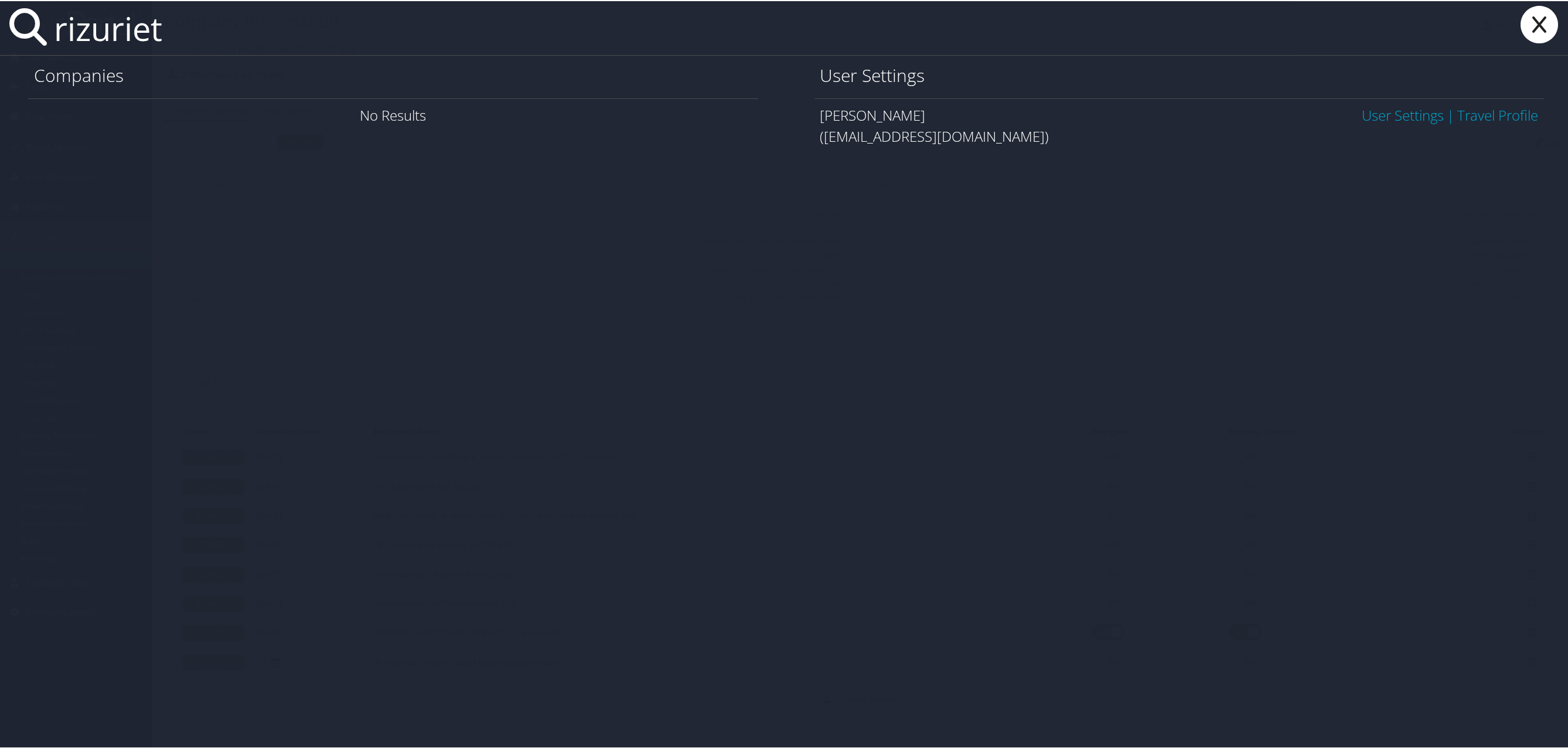
type input "rizuriet"
click at [1394, 120] on link "User Settings" at bounding box center [1403, 114] width 82 height 19
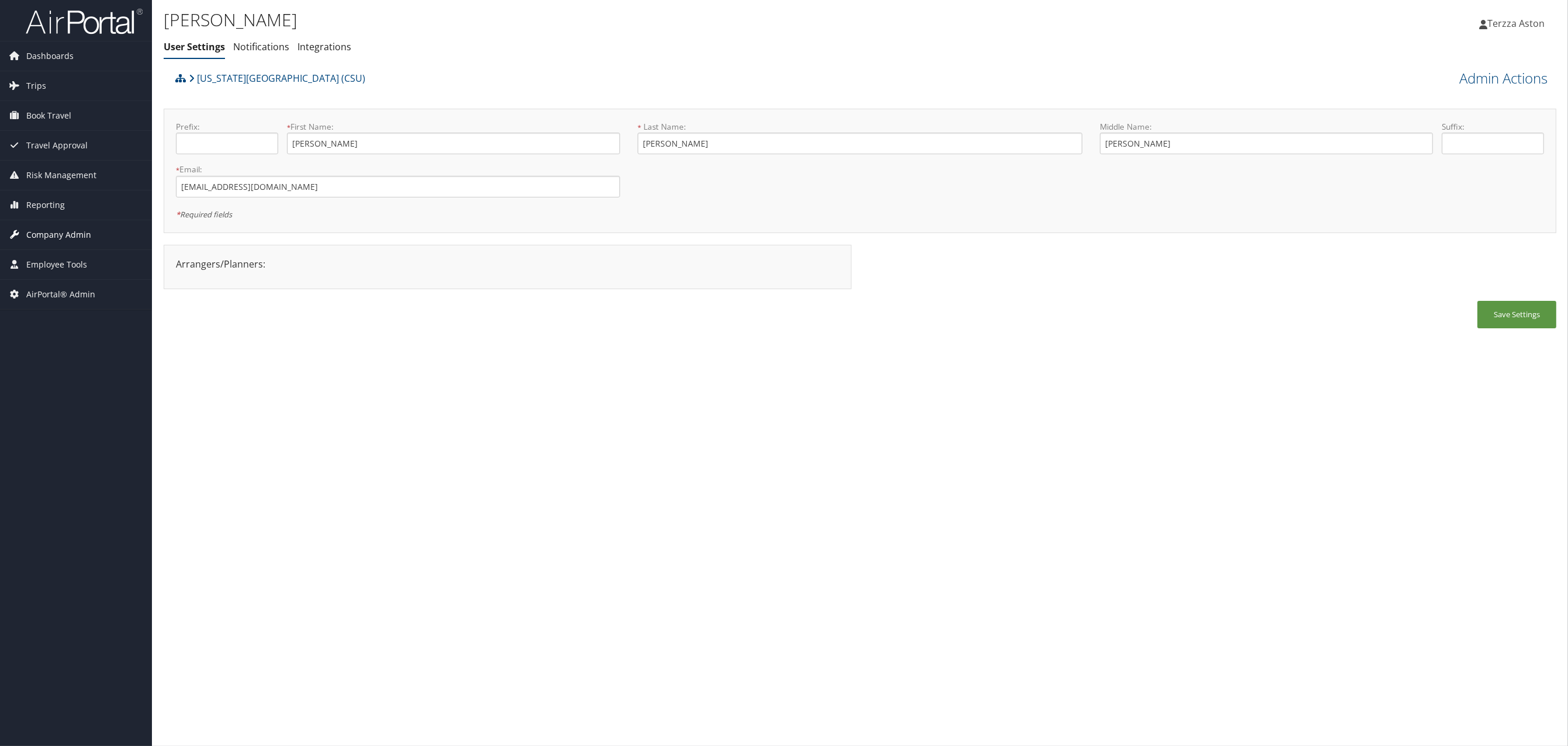
click at [49, 234] on span "Company Admin" at bounding box center [59, 235] width 65 height 29
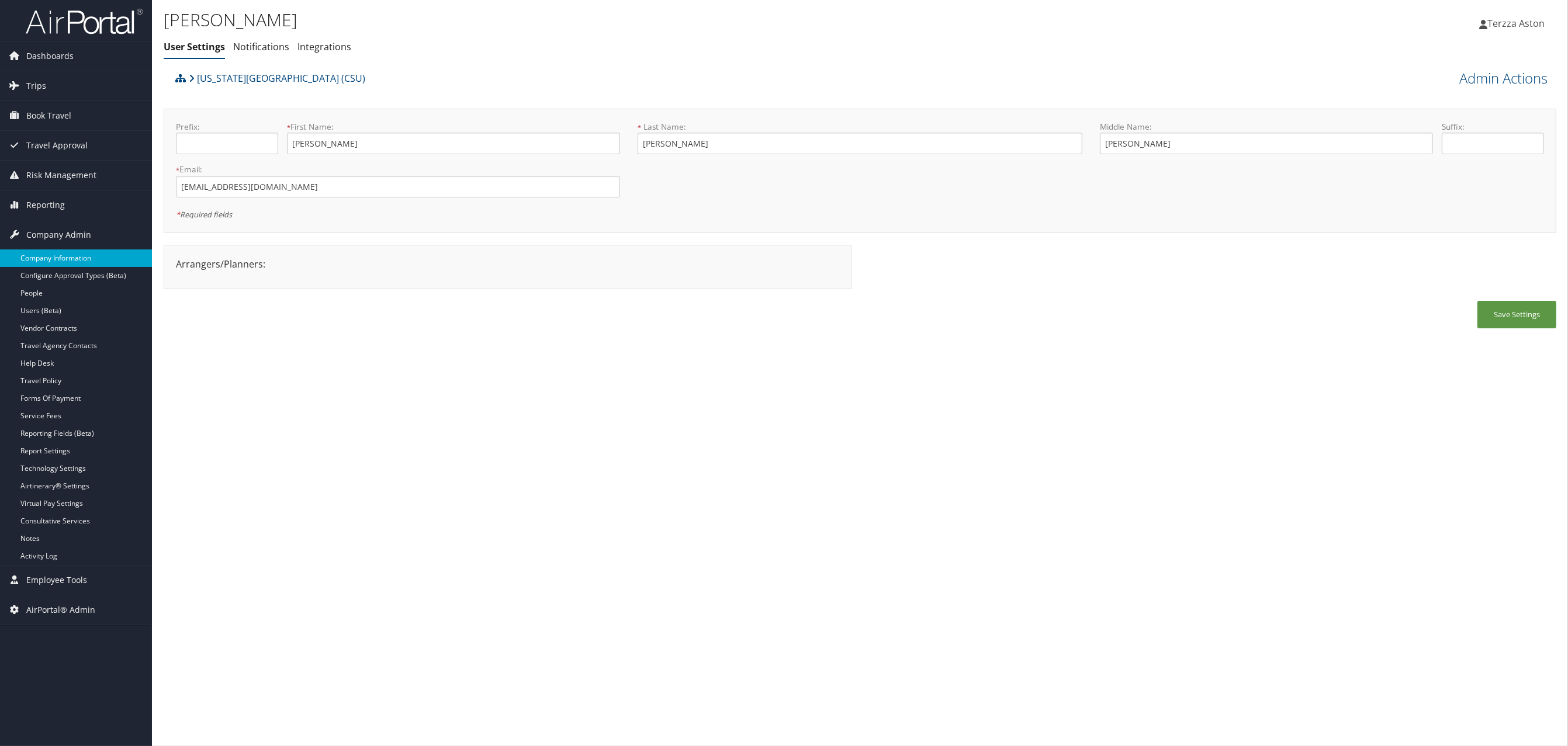
click at [49, 263] on link "Company Information" at bounding box center [76, 258] width 152 height 17
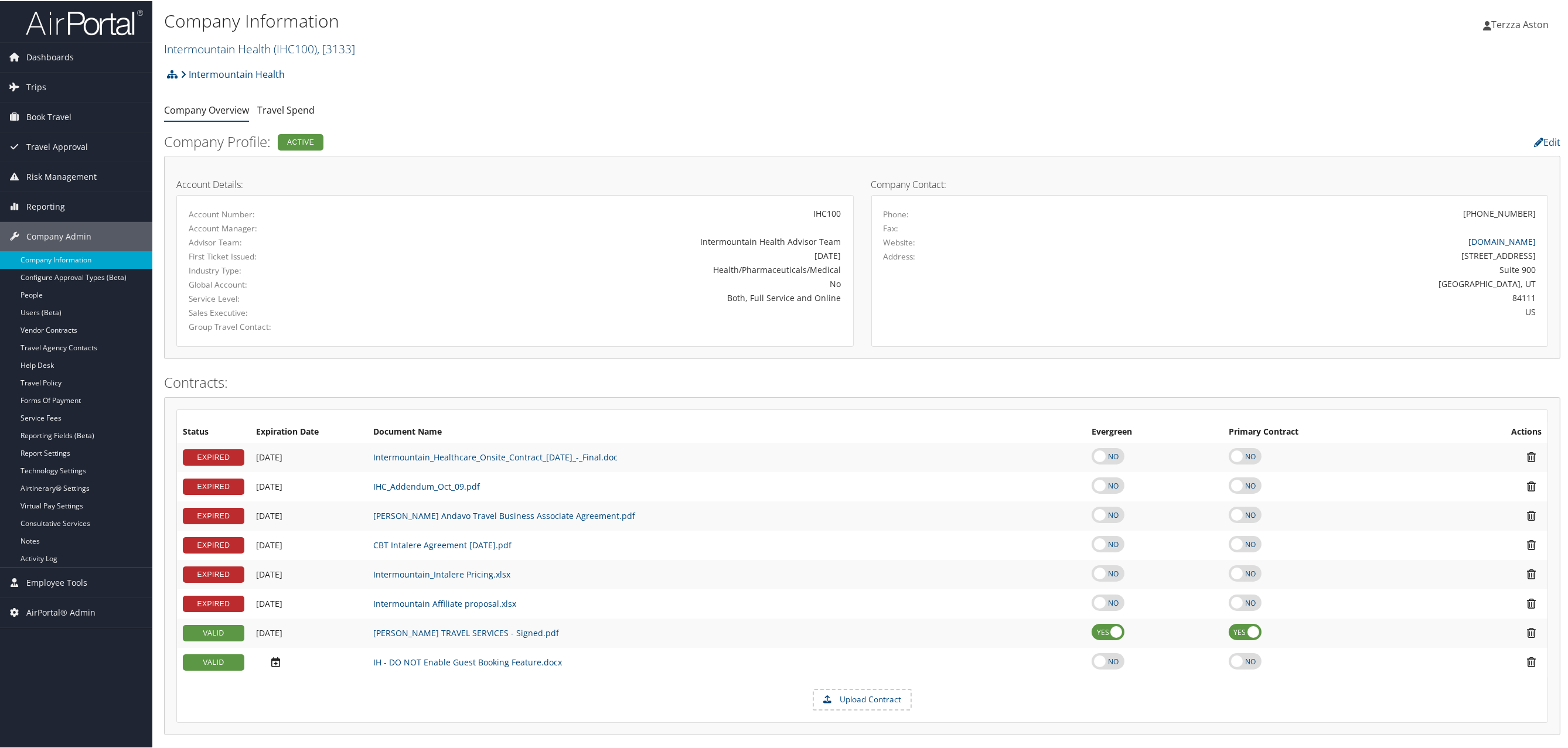
click at [244, 41] on link "Intermountain Health ( IHC100 ) , [ 3133 ]" at bounding box center [260, 47] width 191 height 16
click at [217, 65] on input "search" at bounding box center [242, 69] width 154 height 22
type input "csu"
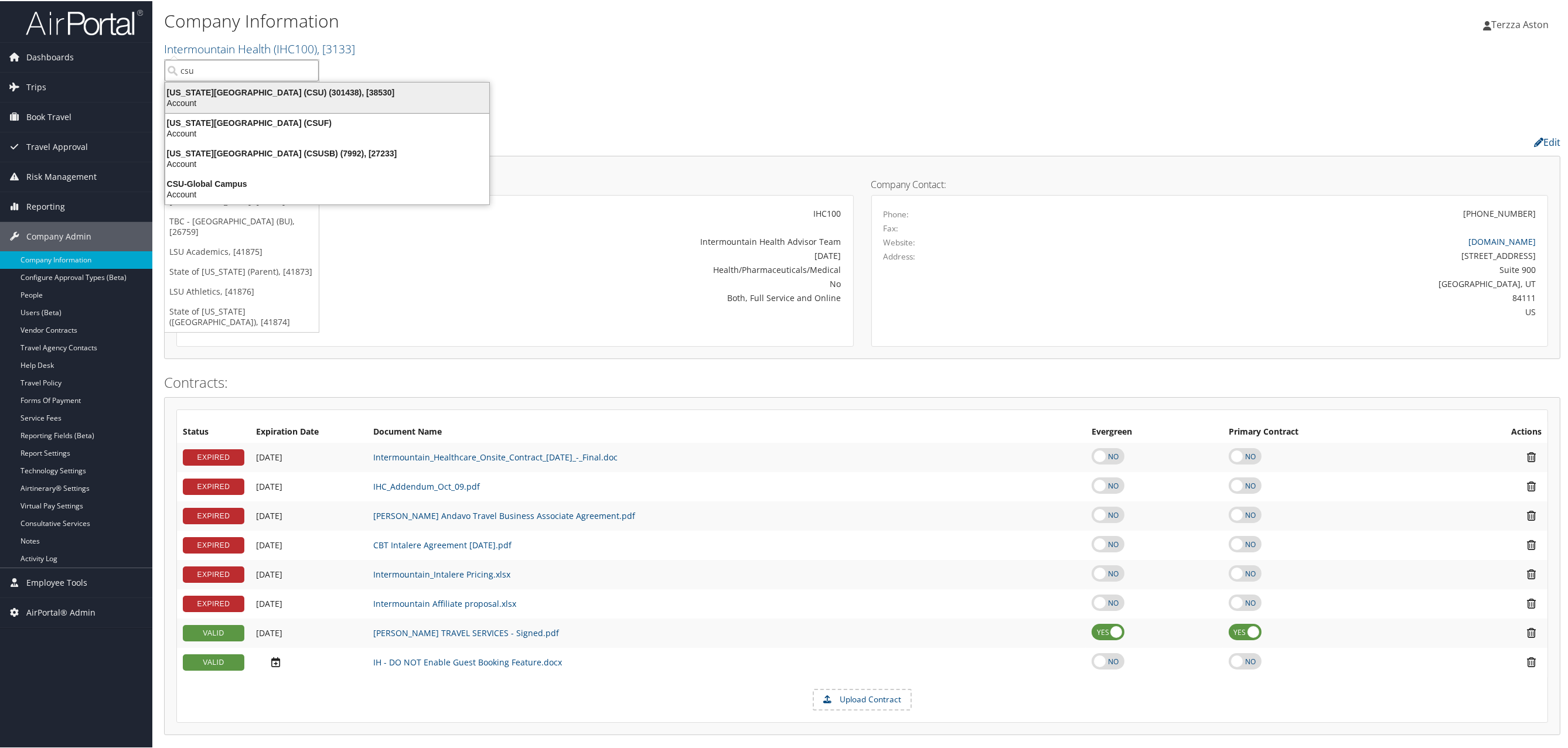
click at [252, 94] on div "California State University (CSU) (301438), [38530]" at bounding box center [327, 91] width 338 height 10
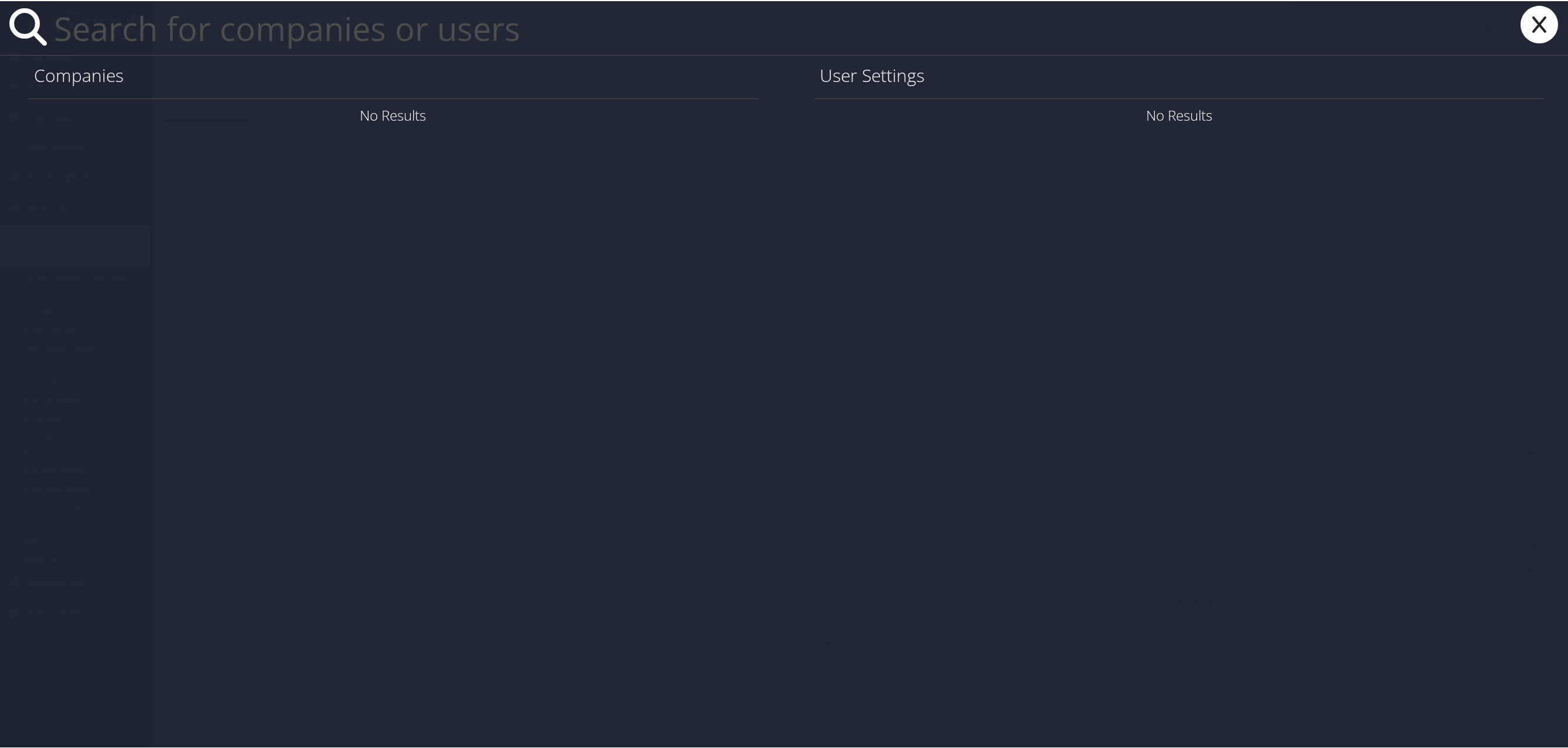
paste input "rizurieta@csudh.edu"
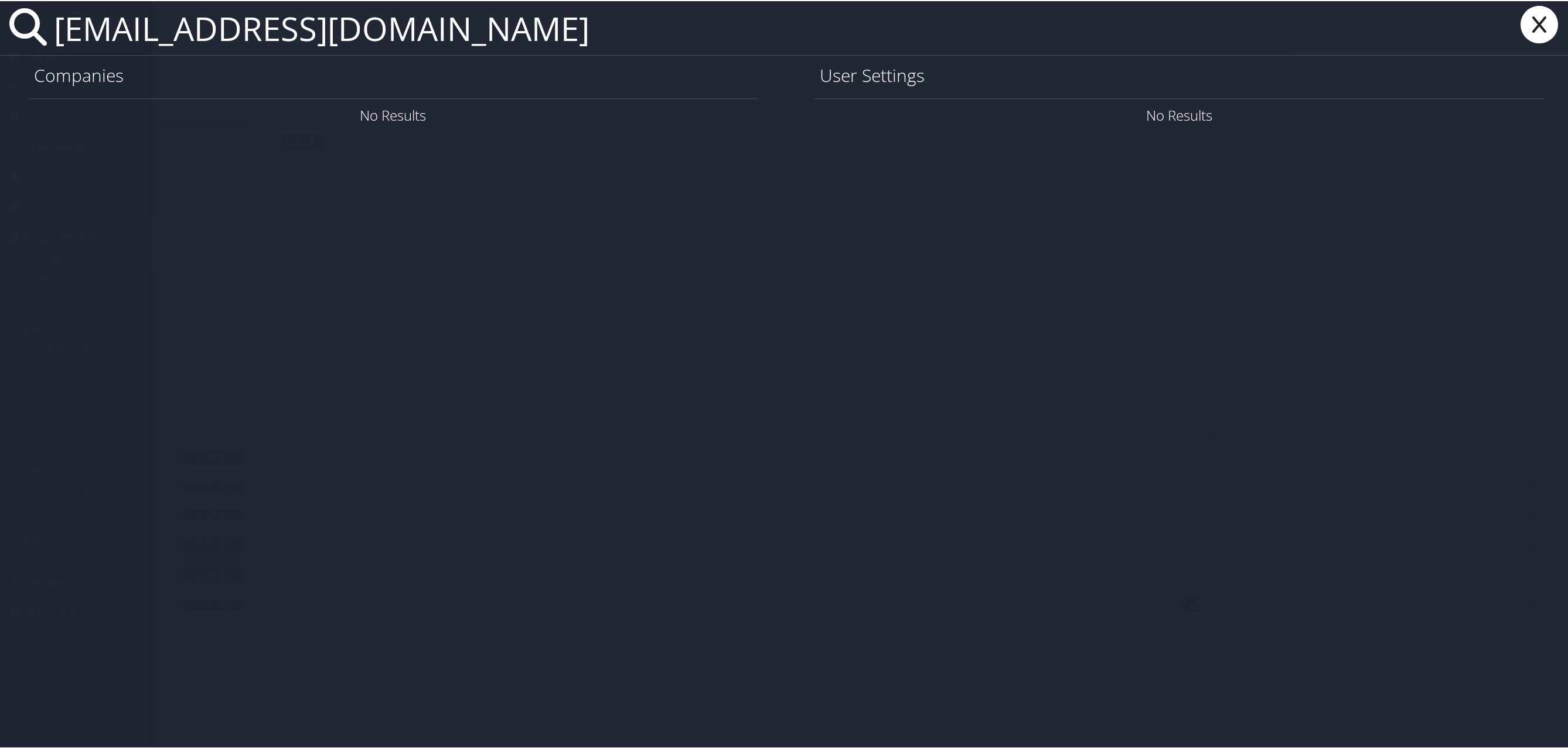
type input "rizurieta@csudh.edu"
click at [1384, 118] on link "User Settings" at bounding box center [1403, 114] width 82 height 19
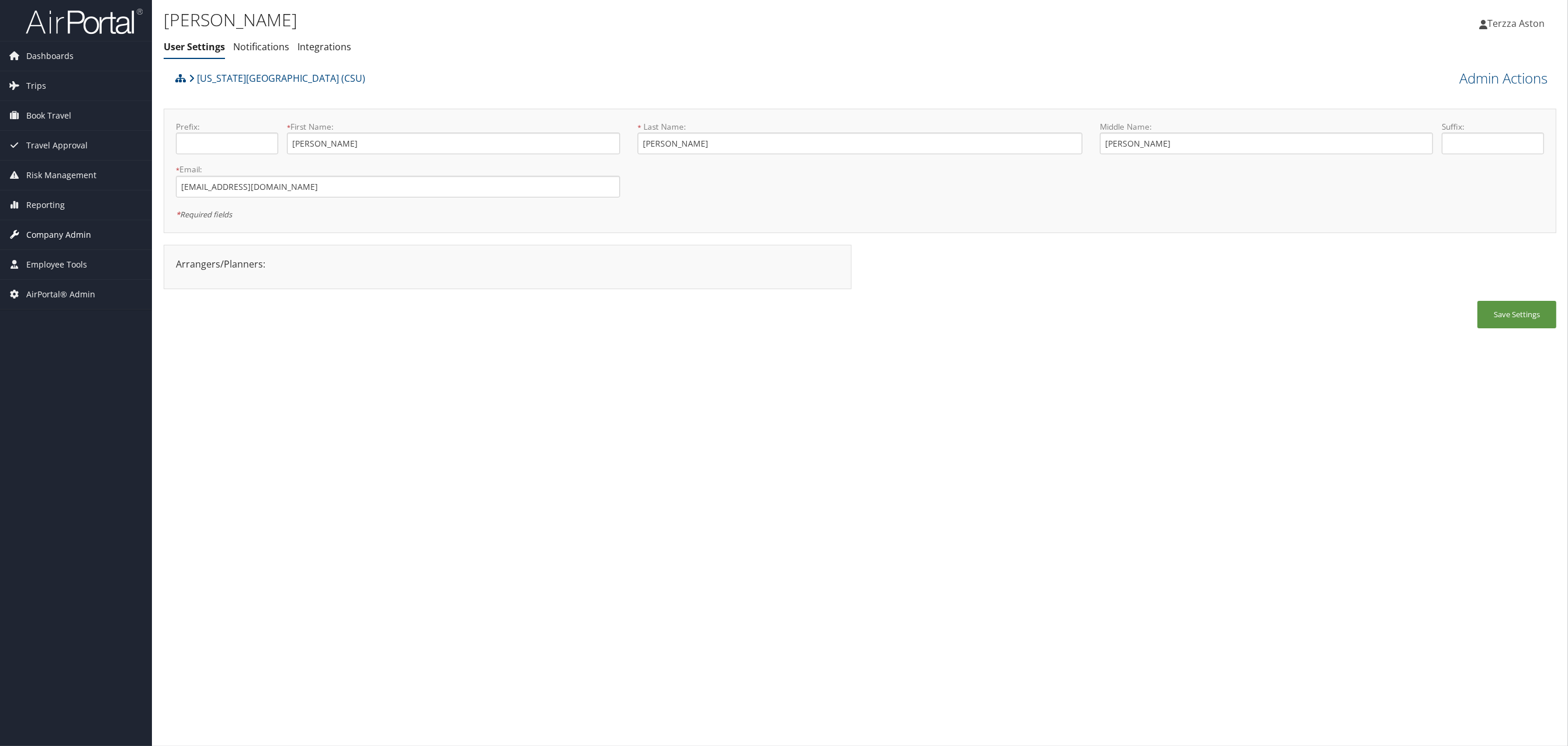
click at [62, 232] on span "Company Admin" at bounding box center [59, 235] width 65 height 29
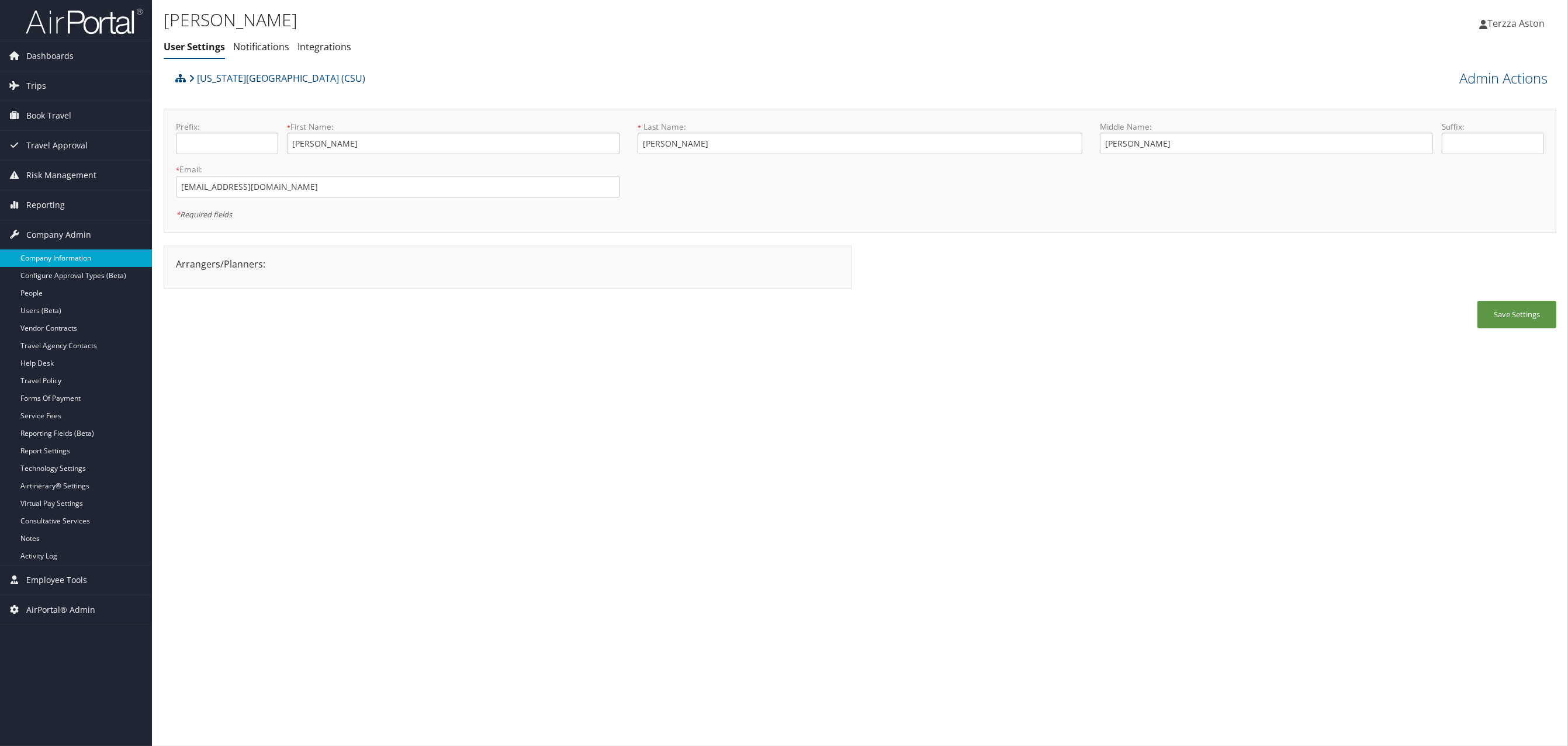
click at [66, 258] on link "Company Information" at bounding box center [76, 258] width 152 height 17
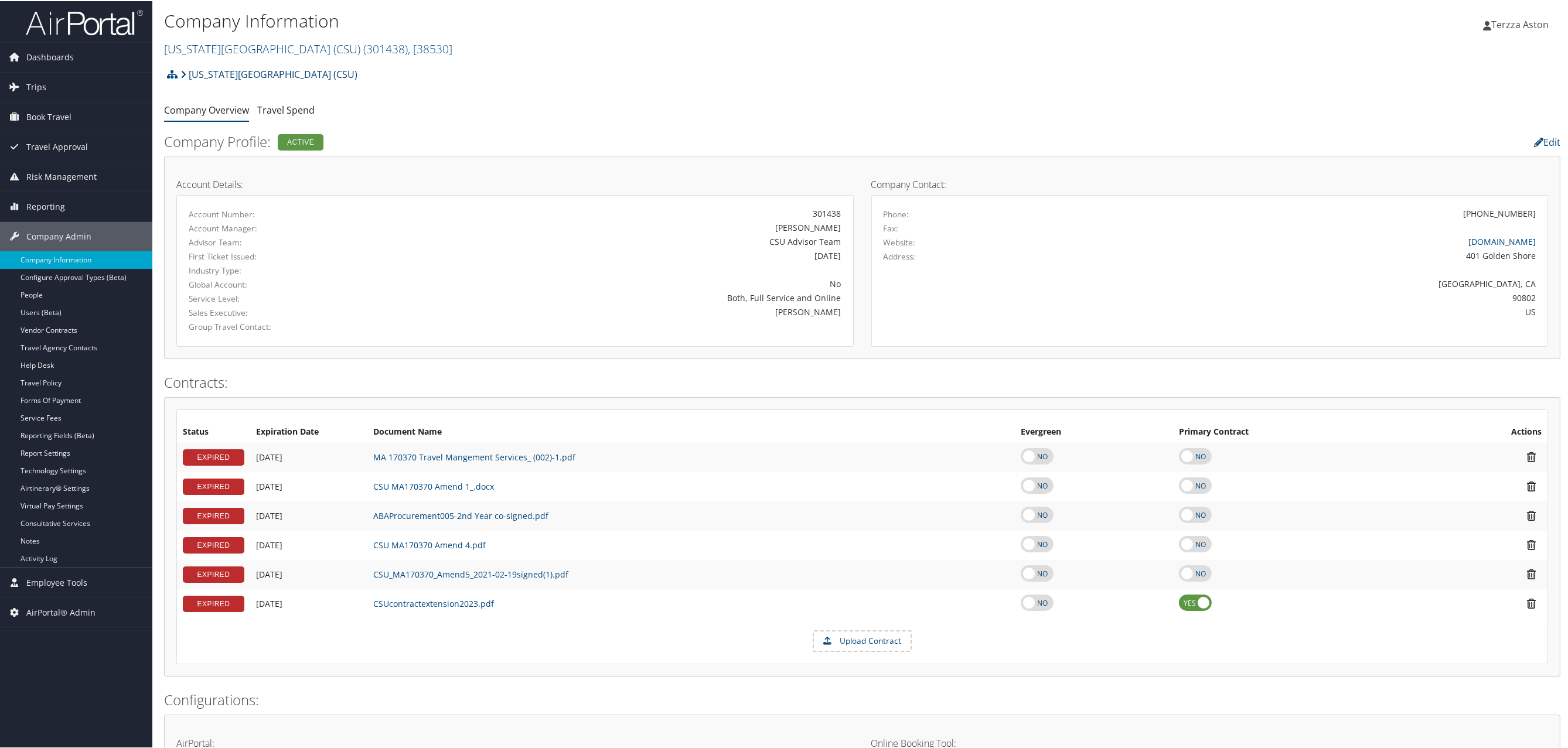
click at [256, 72] on link "[US_STATE][GEOGRAPHIC_DATA] (CSU)" at bounding box center [269, 73] width 177 height 24
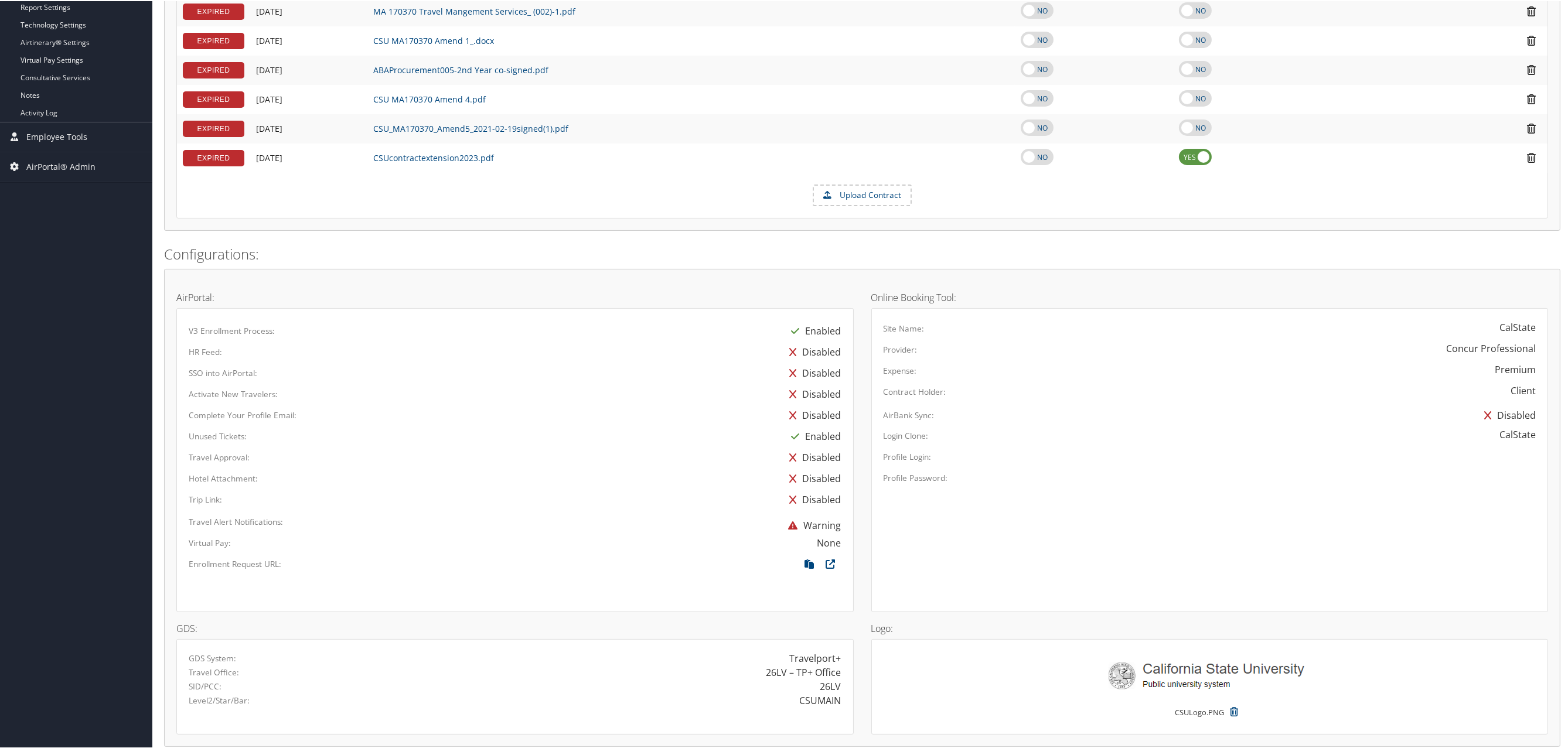
scroll to position [810, 0]
